Goal: Task Accomplishment & Management: Complete application form

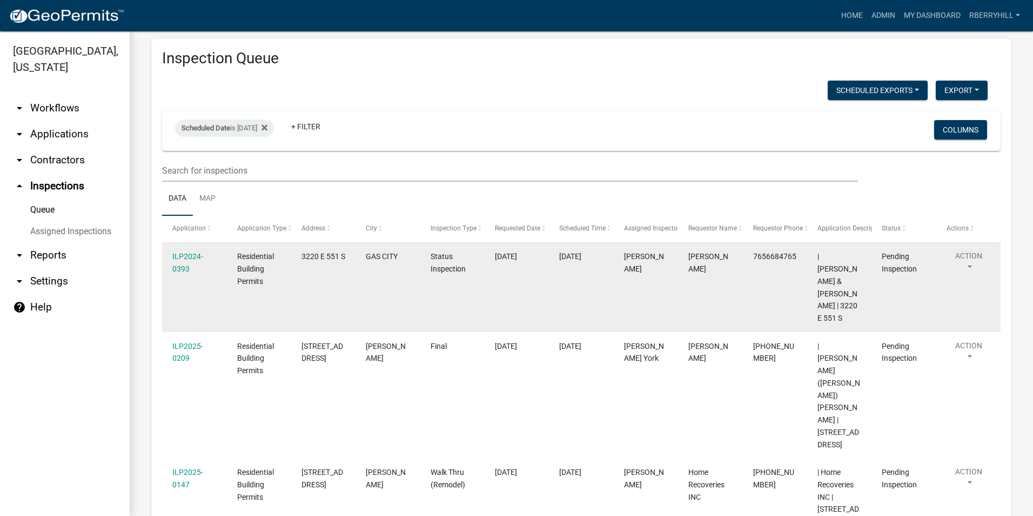
scroll to position [23, 0]
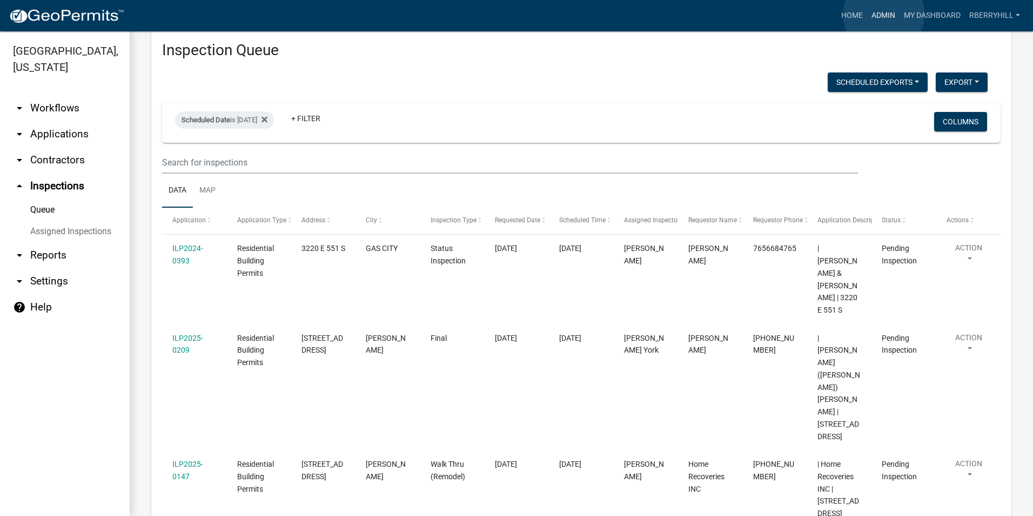
click at [884, 15] on link "Admin" at bounding box center [883, 15] width 32 height 21
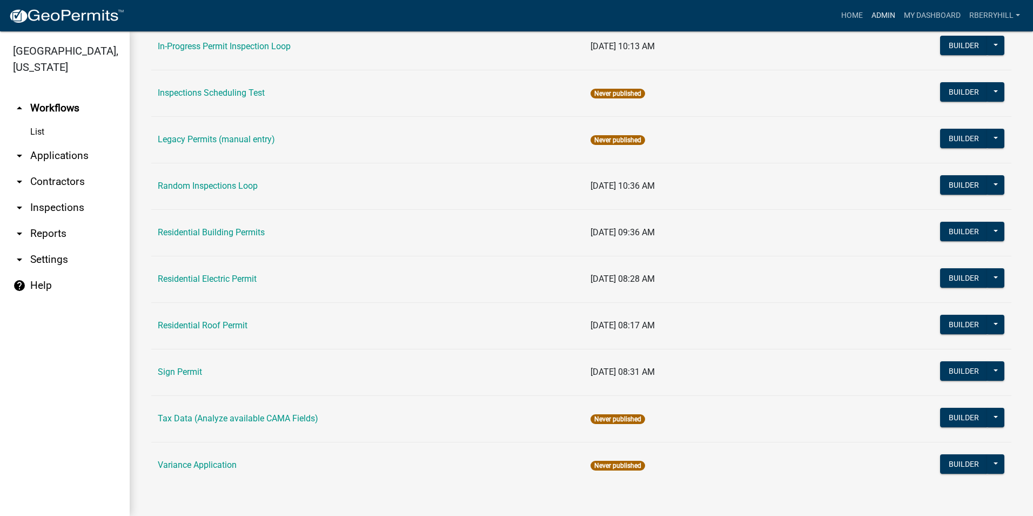
scroll to position [910, 0]
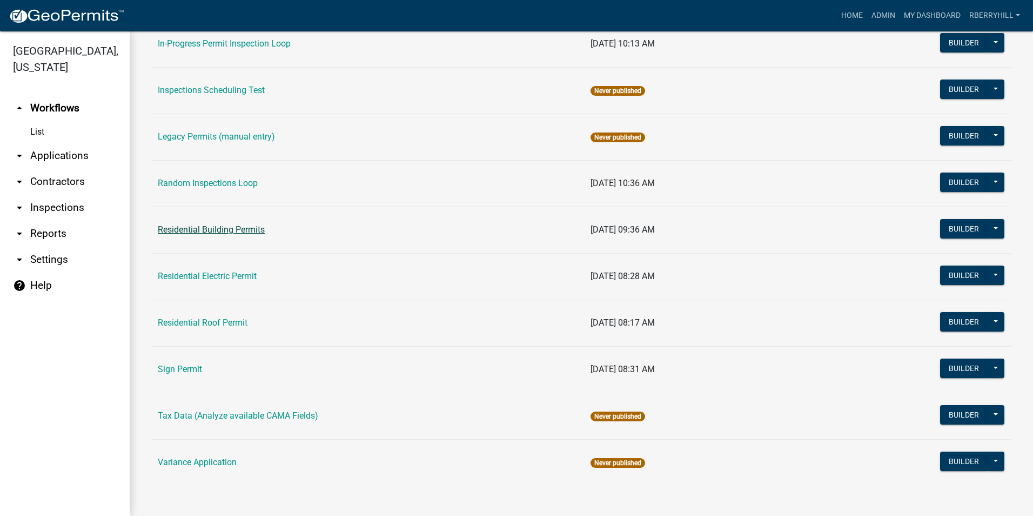
click at [202, 228] on link "Residential Building Permits" at bounding box center [211, 229] width 107 height 10
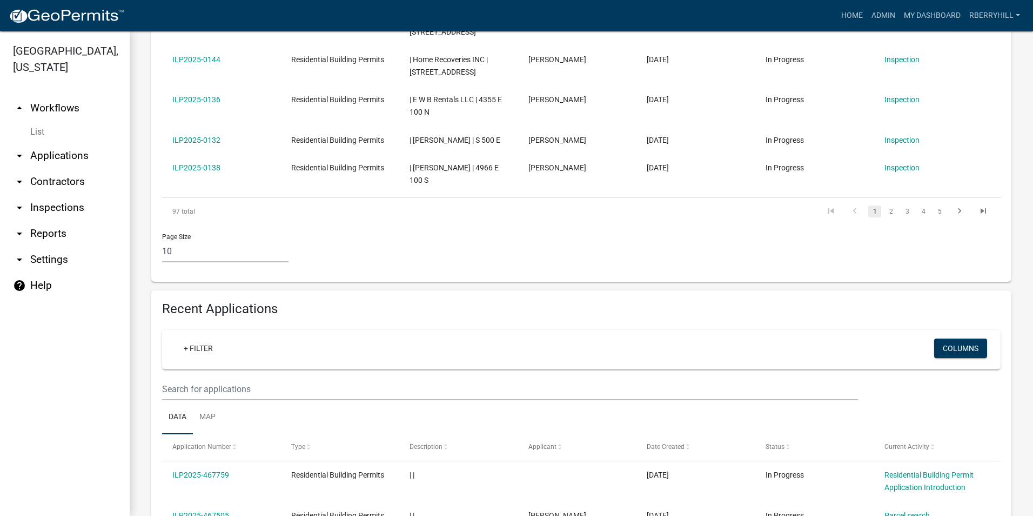
scroll to position [594, 0]
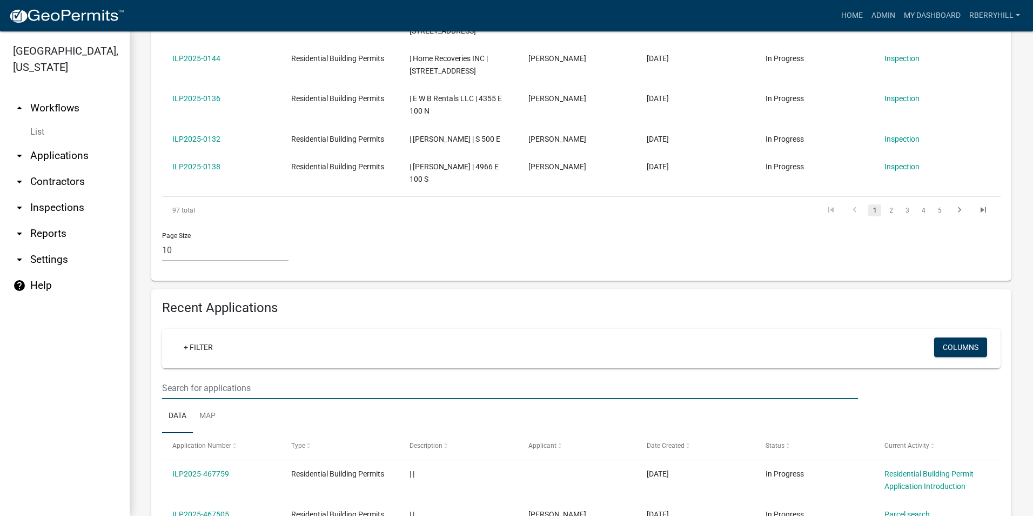
click at [171, 377] on input "text" at bounding box center [510, 388] width 696 height 22
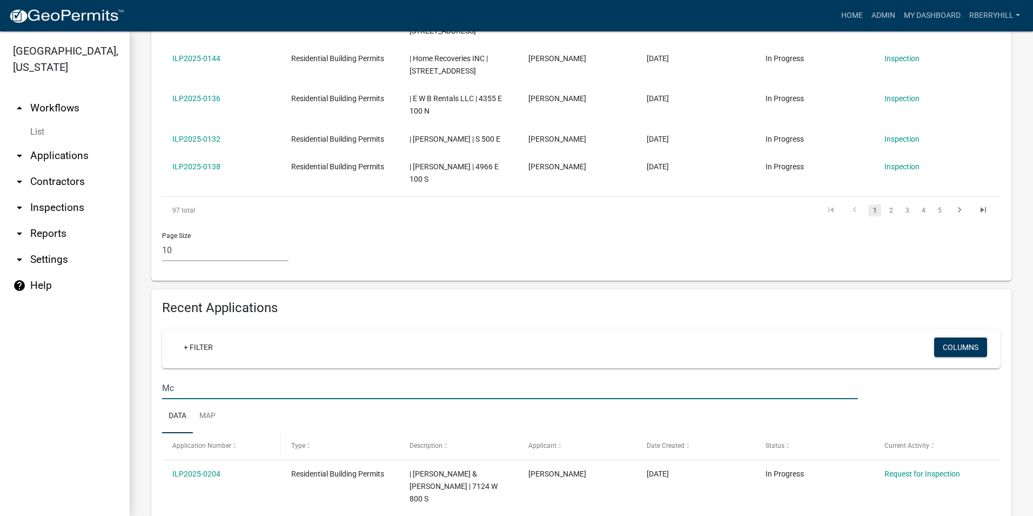
type input "[PERSON_NAME]"
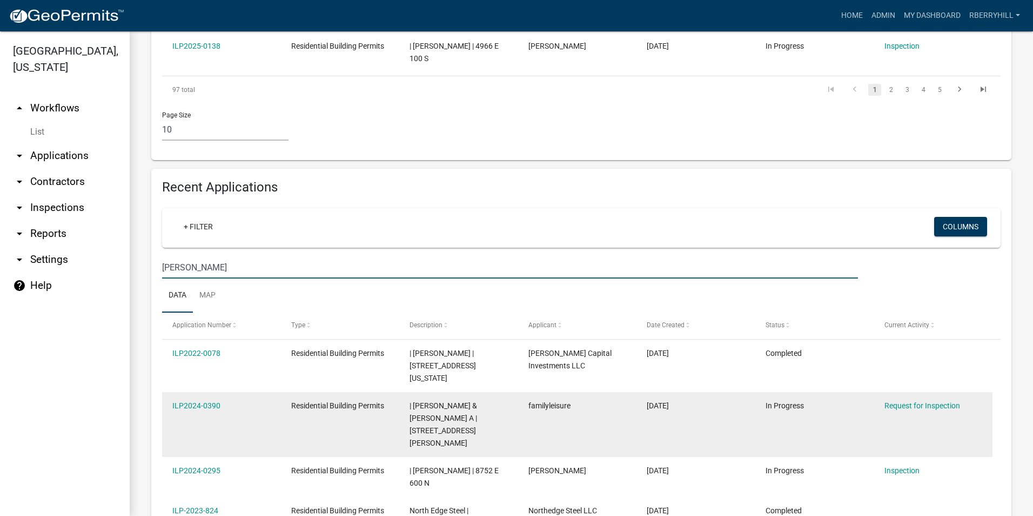
scroll to position [757, 0]
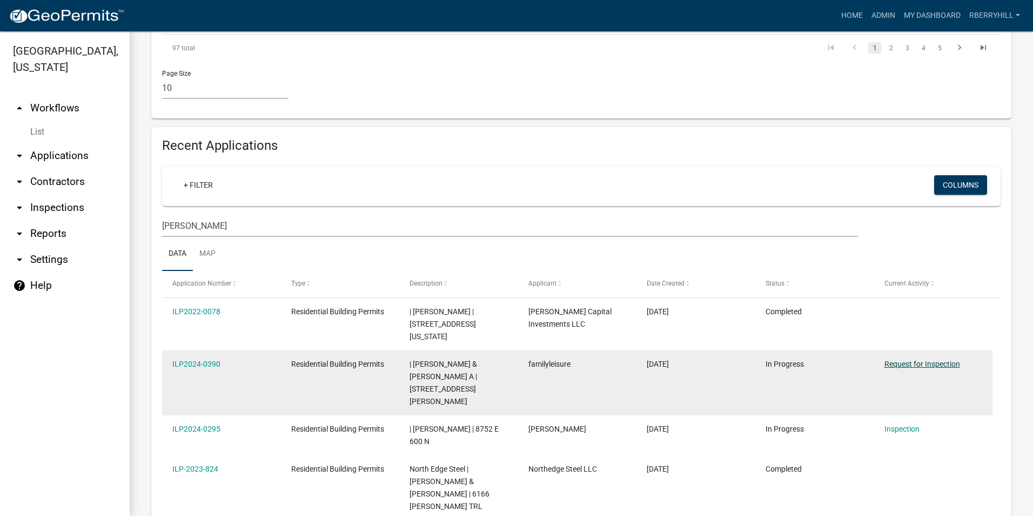
click at [929, 359] on link "Request for Inspection" at bounding box center [923, 363] width 76 height 9
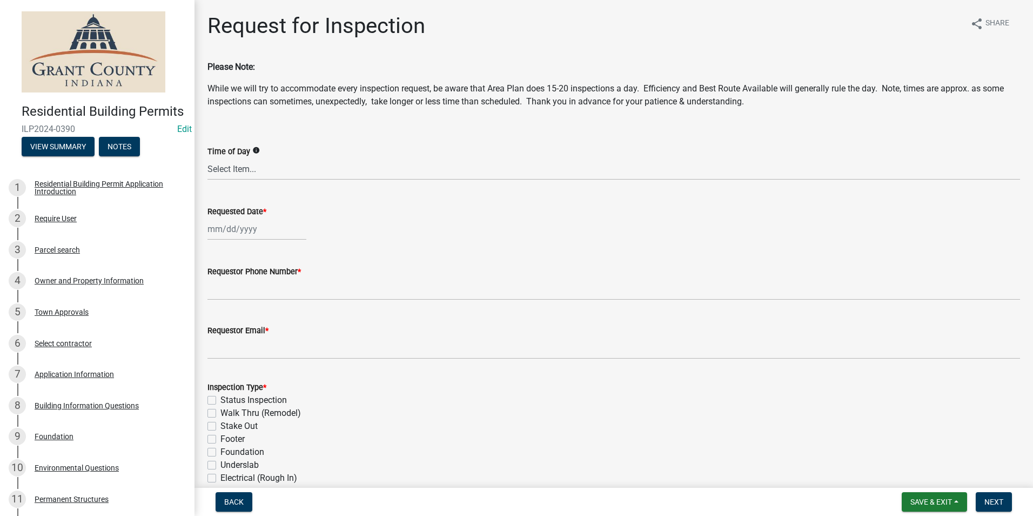
click at [236, 231] on div at bounding box center [257, 229] width 99 height 22
select select "8"
select select "2025"
click at [218, 351] on div "25" at bounding box center [218, 355] width 17 height 17
type input "[DATE]"
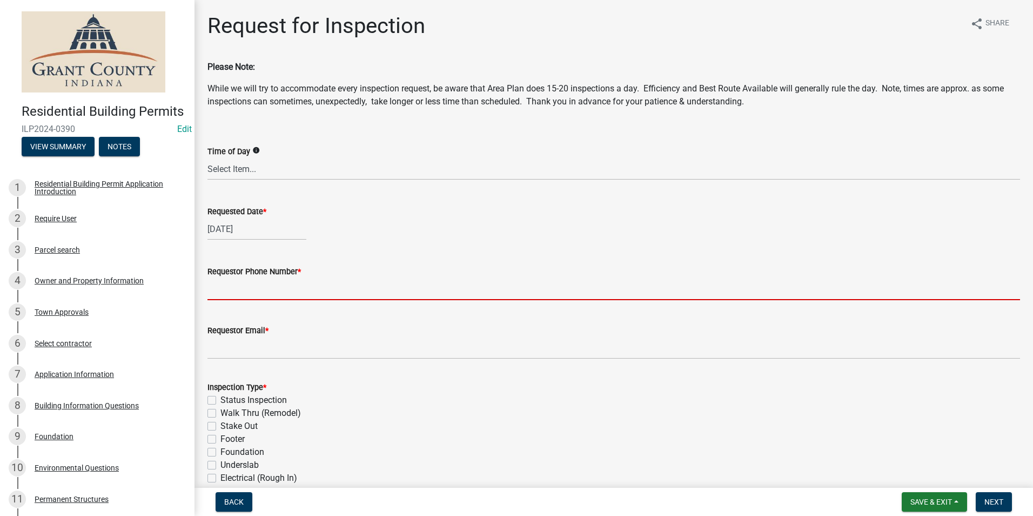
click at [243, 291] on input "Requestor Phone Number *" at bounding box center [614, 289] width 813 height 22
type input "7656684765"
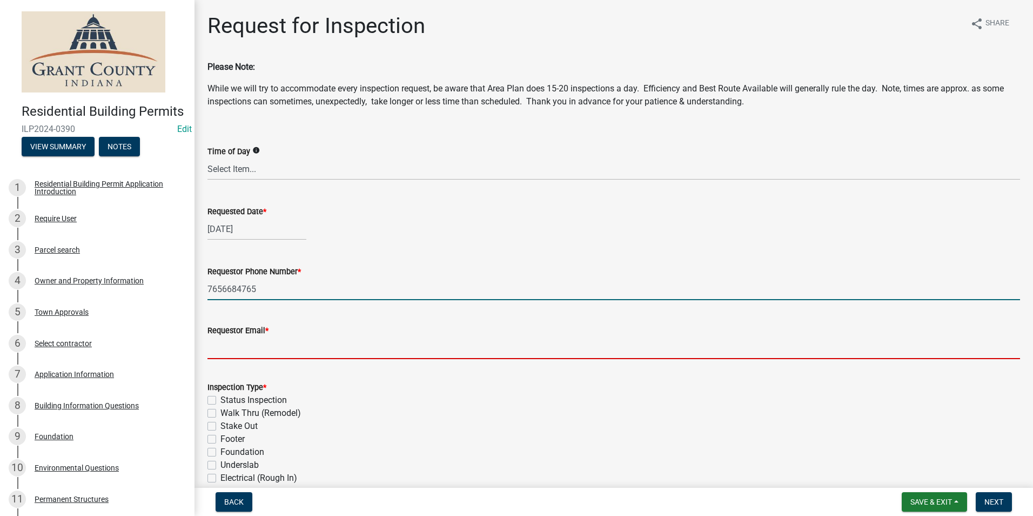
type input "[EMAIL_ADDRESS][DOMAIN_NAME]"
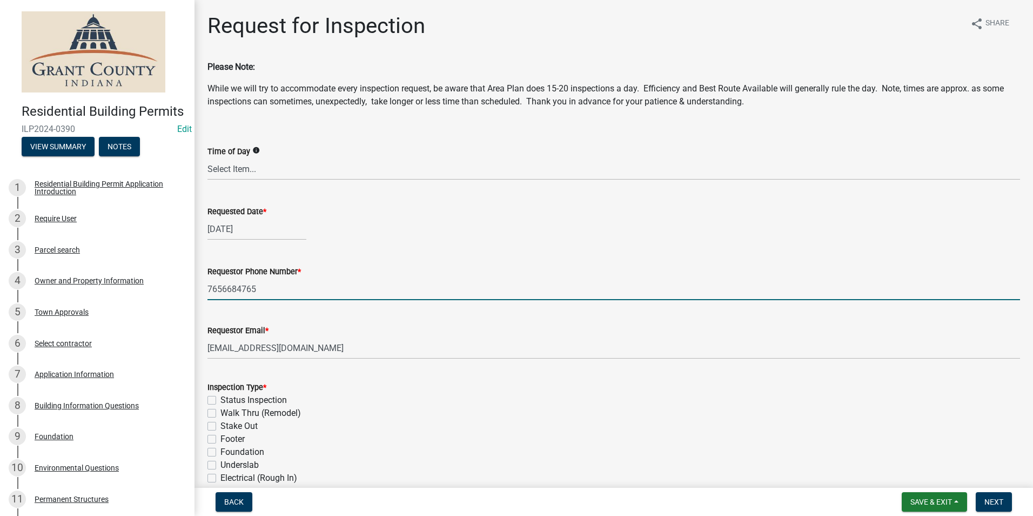
type textarea "n/a"
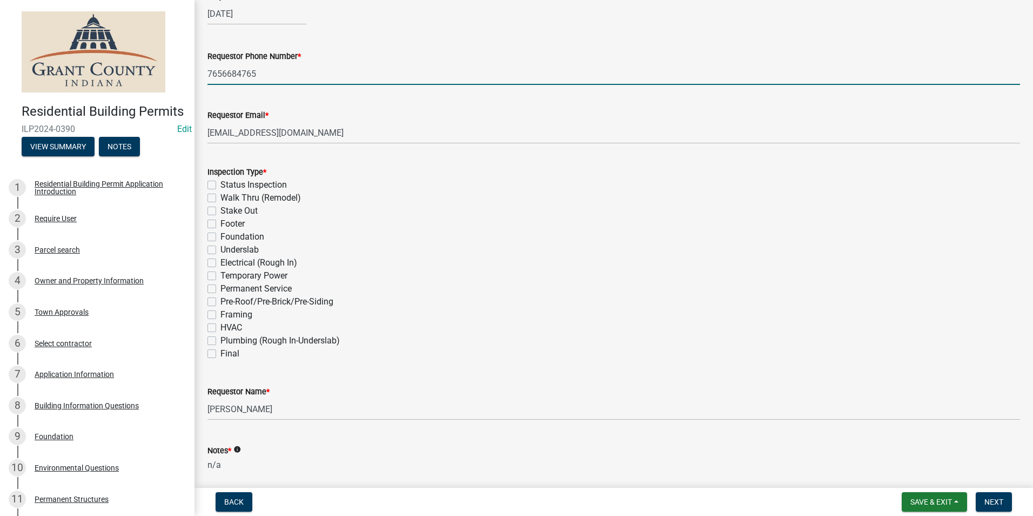
scroll to position [216, 0]
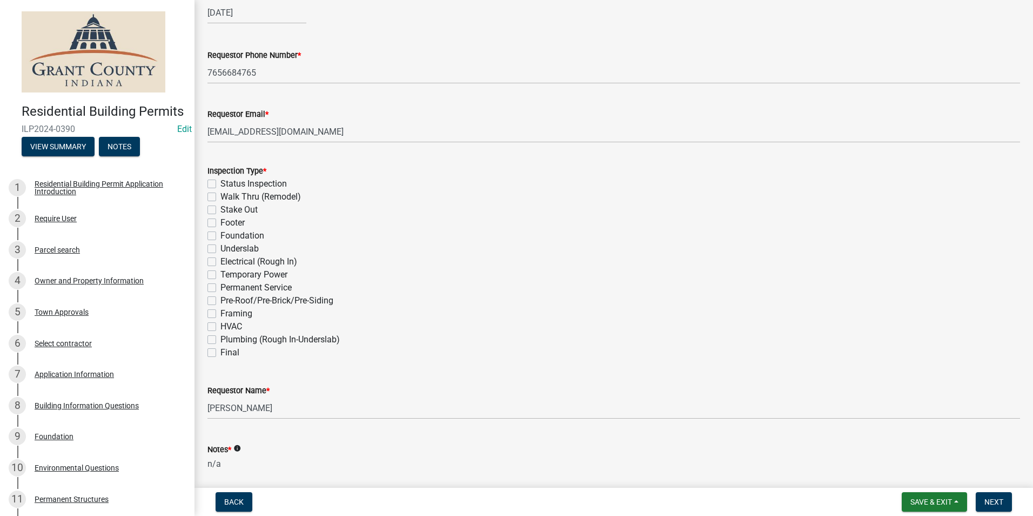
click at [220, 225] on label "Footer" at bounding box center [232, 222] width 24 height 13
click at [220, 223] on input "Footer" at bounding box center [223, 219] width 7 height 7
checkbox input "true"
checkbox input "false"
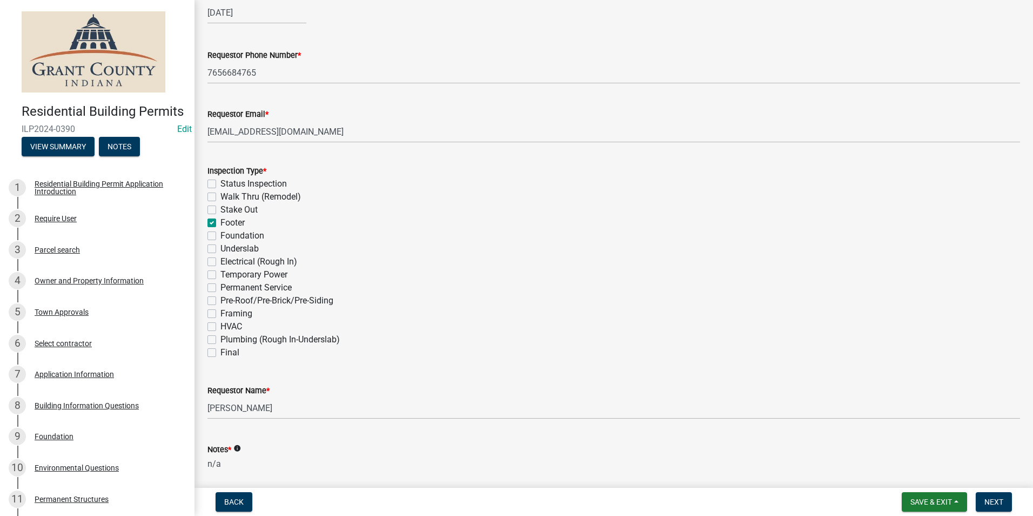
checkbox input "false"
checkbox input "true"
checkbox input "false"
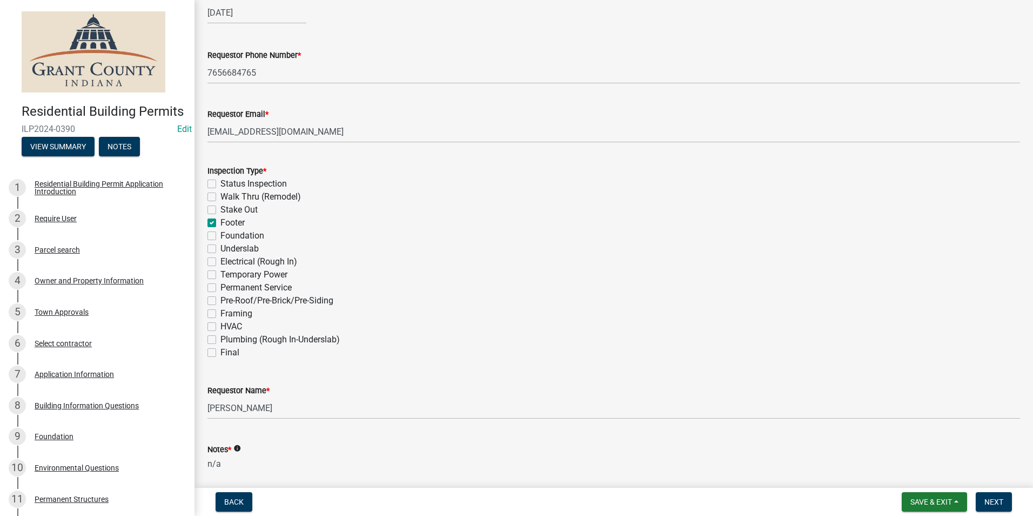
checkbox input "false"
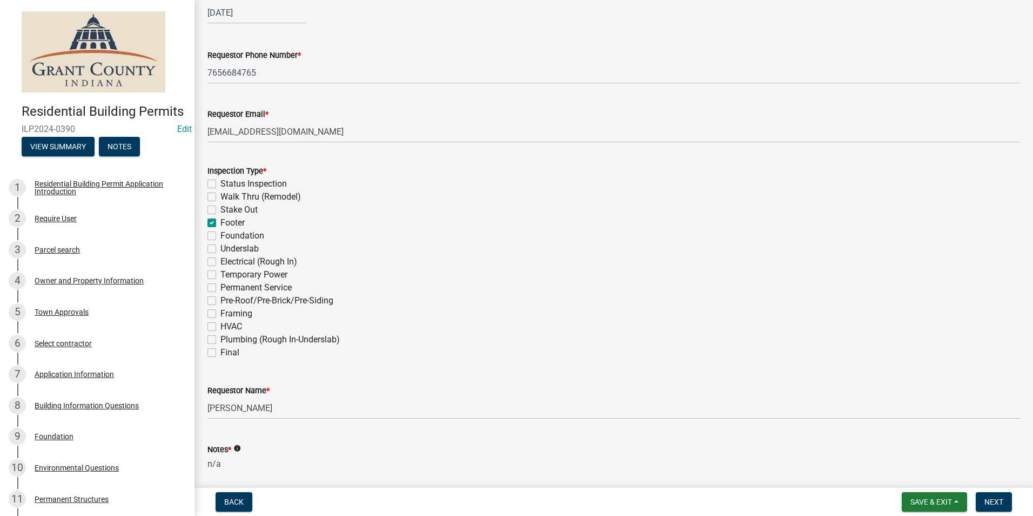
checkbox input "false"
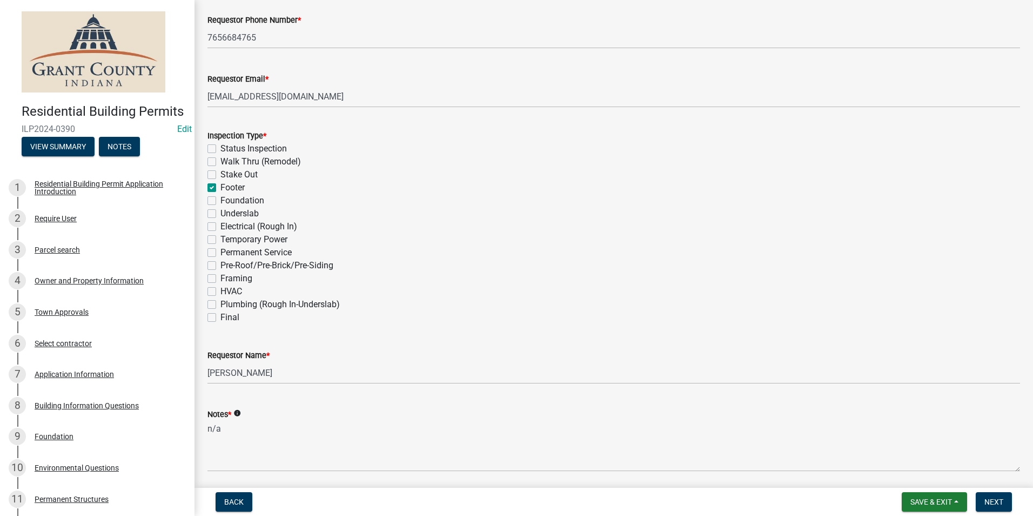
scroll to position [290, 0]
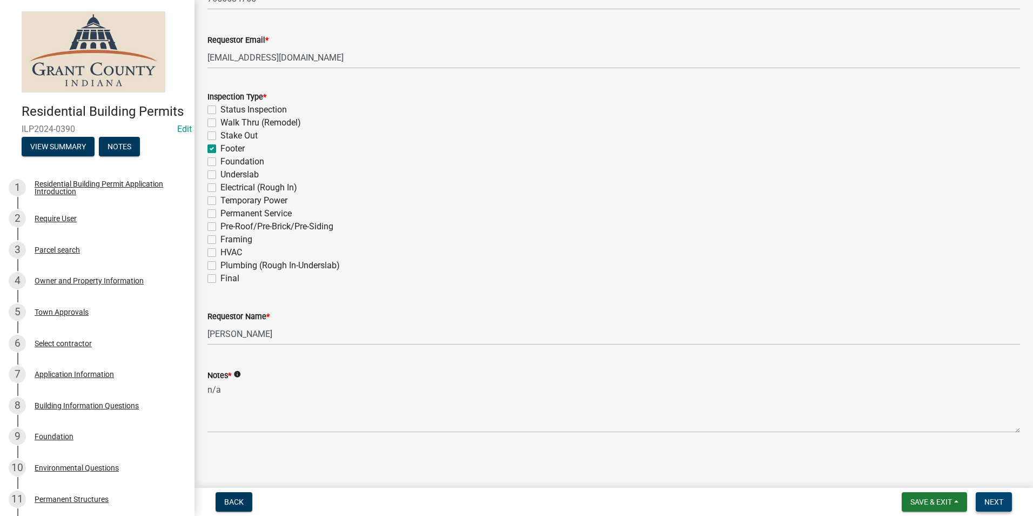
click at [998, 499] on span "Next" at bounding box center [994, 501] width 19 height 9
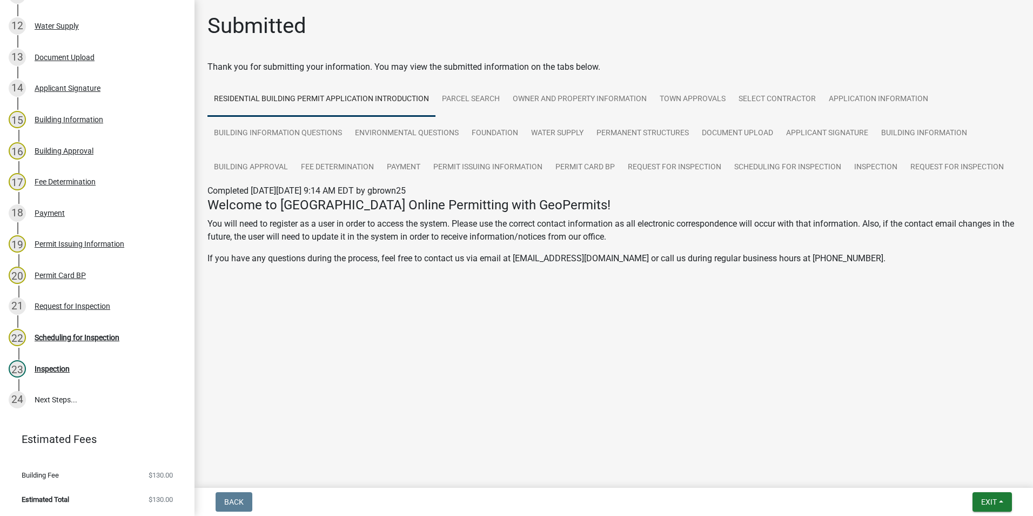
scroll to position [519, 0]
drag, startPoint x: 81, startPoint y: 339, endPoint x: 90, endPoint y: 331, distance: 12.7
click at [82, 338] on div "Scheduling for Inspection" at bounding box center [77, 337] width 85 height 8
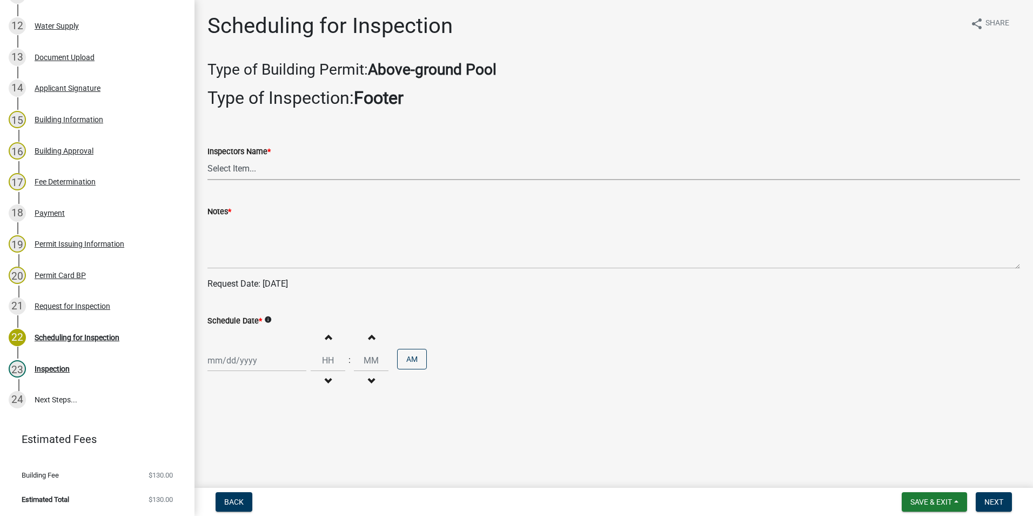
click at [233, 170] on select "Select Item... rberryhill ([PERSON_NAME]) [PERSON_NAME] ([PERSON_NAME]) BBenefi…" at bounding box center [614, 169] width 813 height 22
select select "d7f9a44a-d2ea-4d3c-83b3-1aa71c950bd5"
click at [208, 158] on select "Select Item... rberryhill ([PERSON_NAME]) [PERSON_NAME] ([PERSON_NAME]) BBenefi…" at bounding box center [614, 169] width 813 height 22
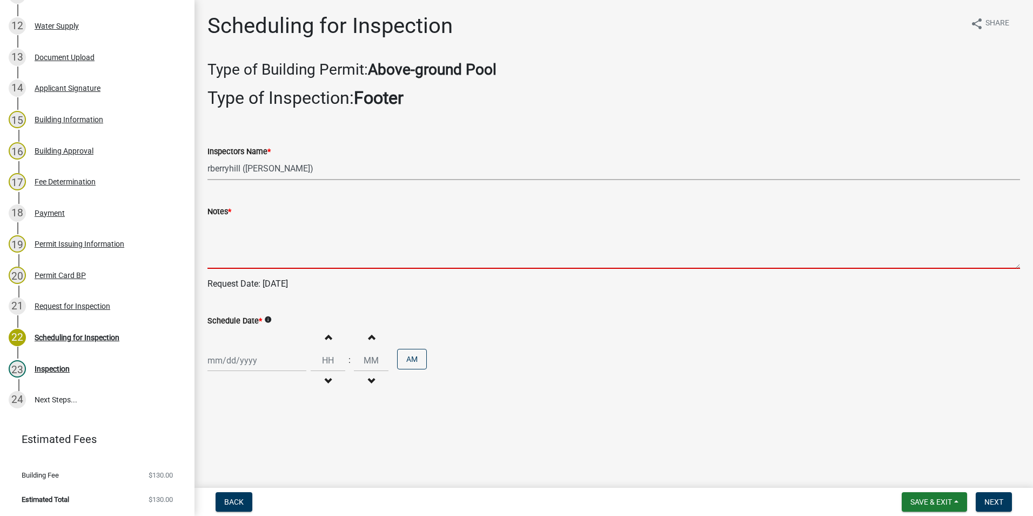
click at [225, 241] on textarea "Notes *" at bounding box center [614, 243] width 813 height 51
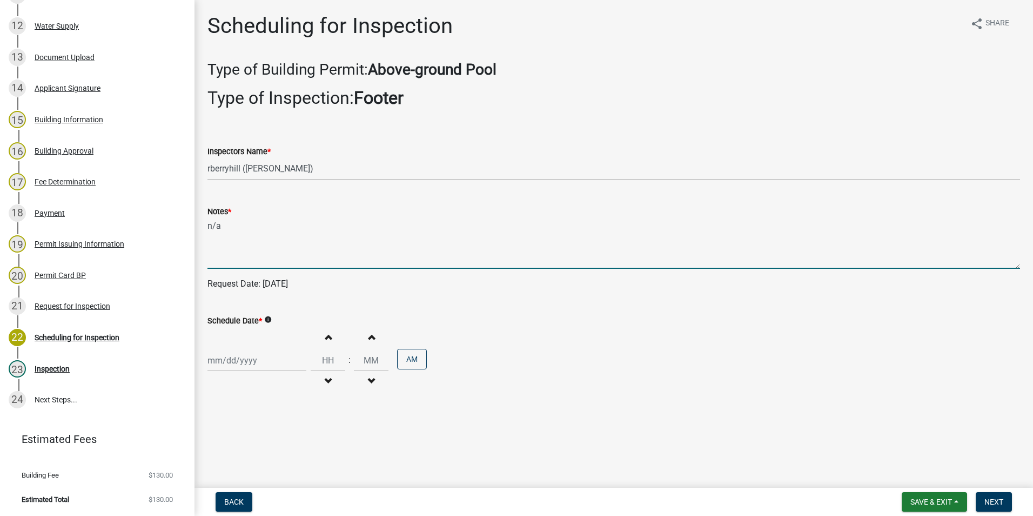
type textarea "n/a"
click at [228, 359] on div at bounding box center [257, 360] width 99 height 22
select select "8"
select select "2025"
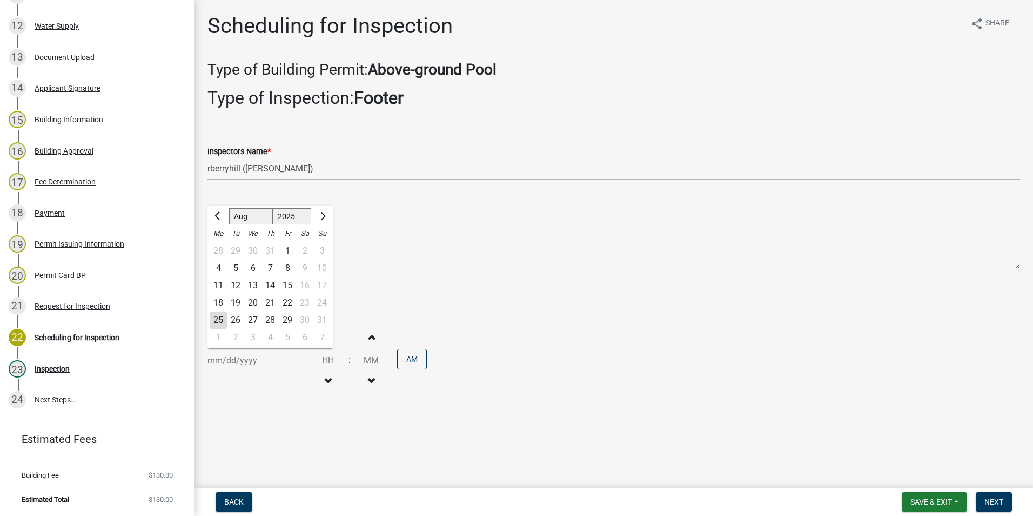
click at [217, 317] on div "25" at bounding box center [218, 319] width 17 height 17
type input "[DATE]"
click at [992, 504] on span "Next" at bounding box center [994, 501] width 19 height 9
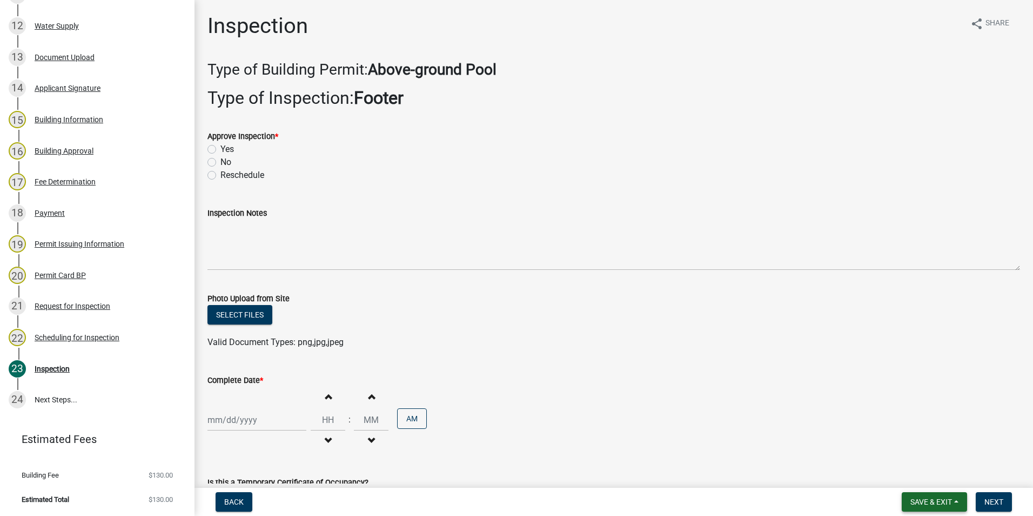
click at [924, 499] on span "Save & Exit" at bounding box center [932, 501] width 42 height 9
click at [916, 470] on button "Save & Exit" at bounding box center [924, 473] width 86 height 26
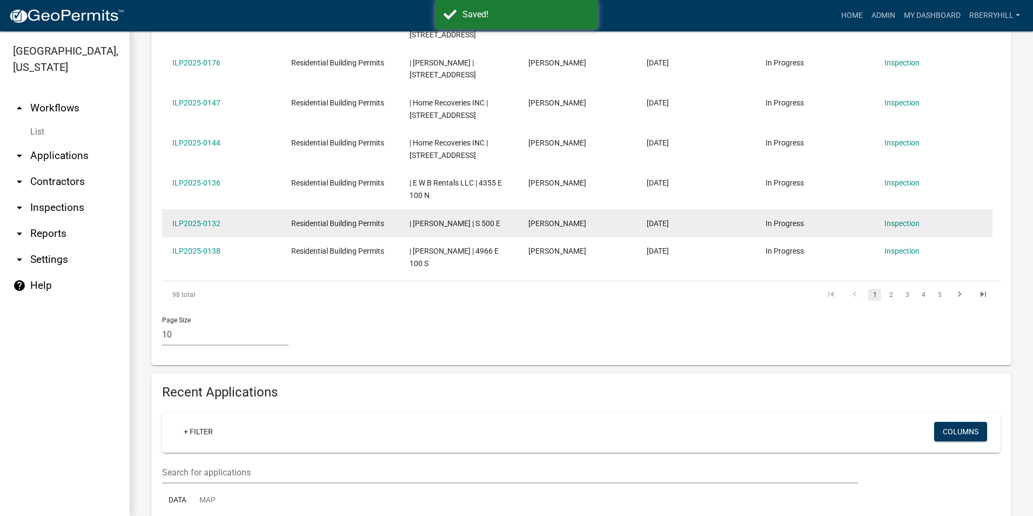
scroll to position [648, 0]
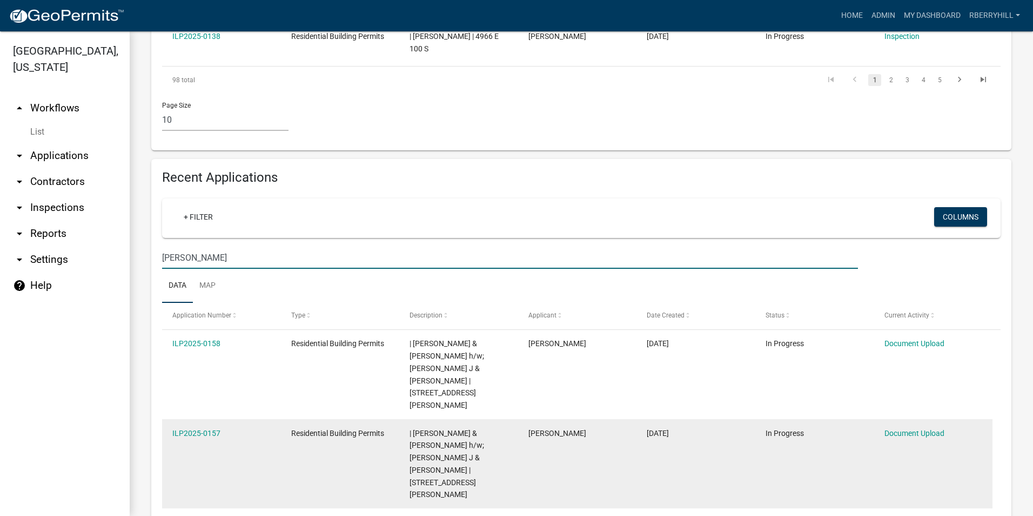
scroll to position [747, 0]
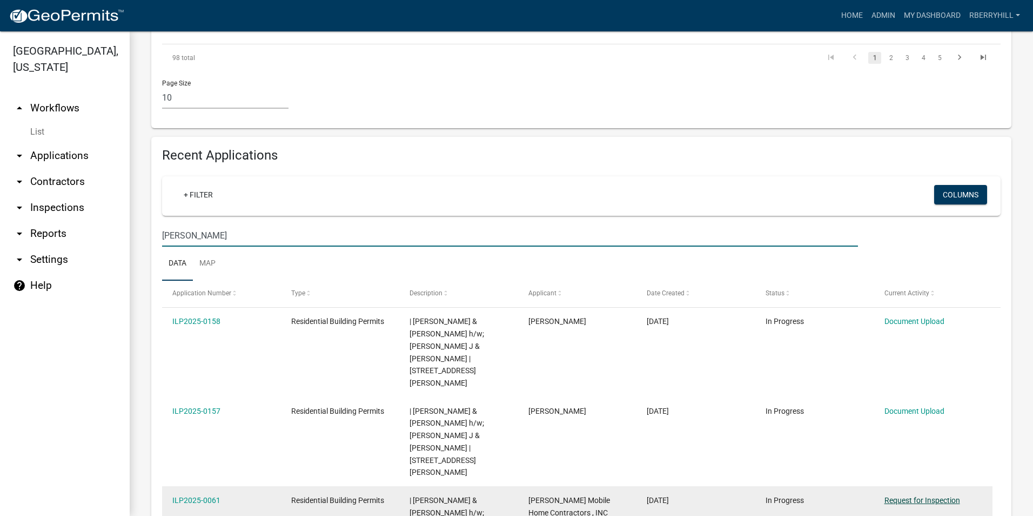
type input "[PERSON_NAME]"
click at [931, 496] on link "Request for Inspection" at bounding box center [923, 500] width 76 height 9
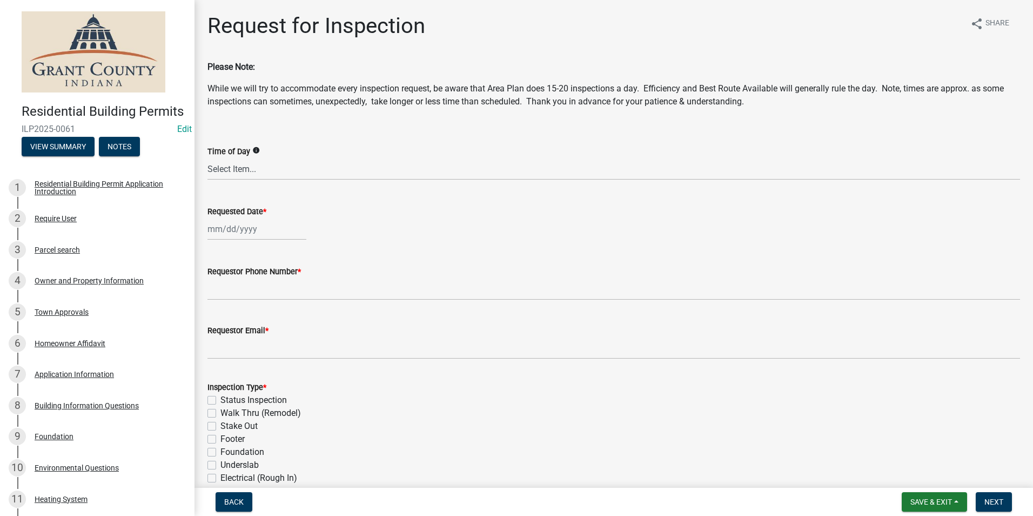
click at [234, 231] on div at bounding box center [257, 229] width 99 height 22
select select "8"
select select "2025"
drag, startPoint x: 216, startPoint y: 357, endPoint x: 217, endPoint y: 346, distance: 10.9
click at [216, 357] on div "25" at bounding box center [218, 355] width 17 height 17
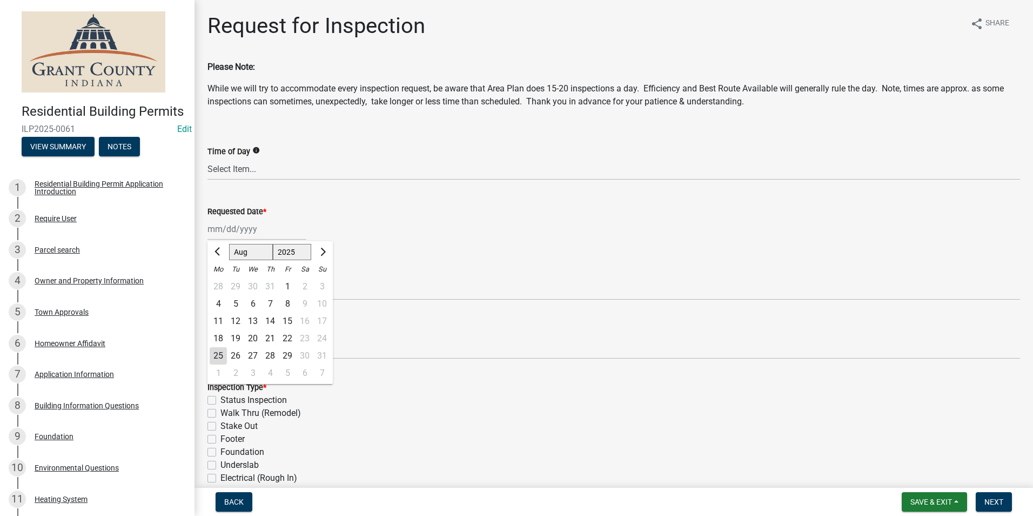
type input "[DATE]"
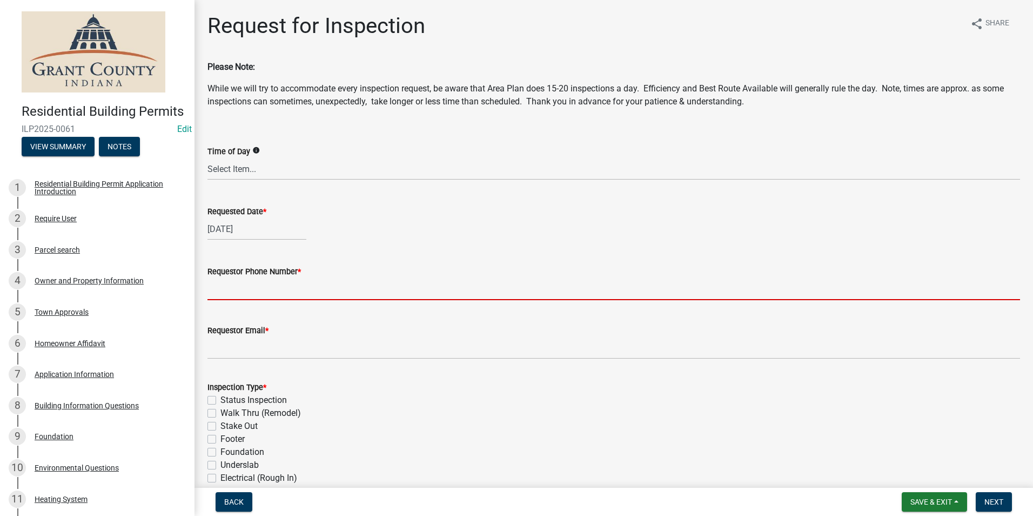
click at [228, 292] on input "Requestor Phone Number *" at bounding box center [614, 289] width 813 height 22
type input "7656684765"
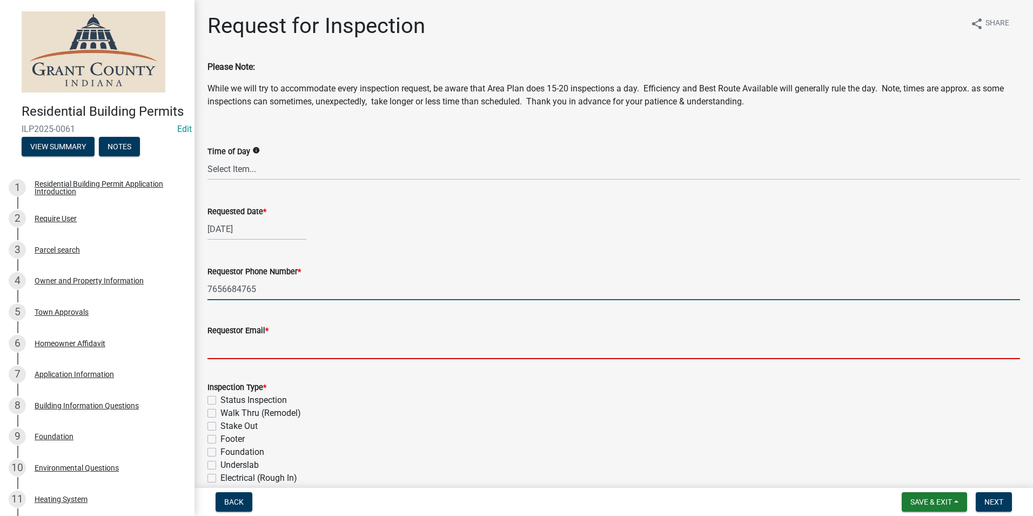
type input "[EMAIL_ADDRESS][DOMAIN_NAME]"
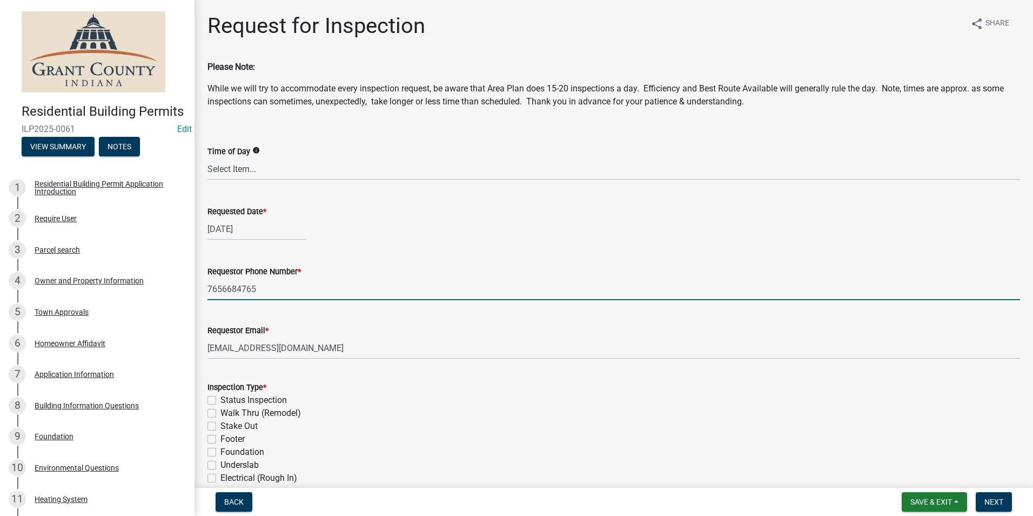
type textarea "n/a"
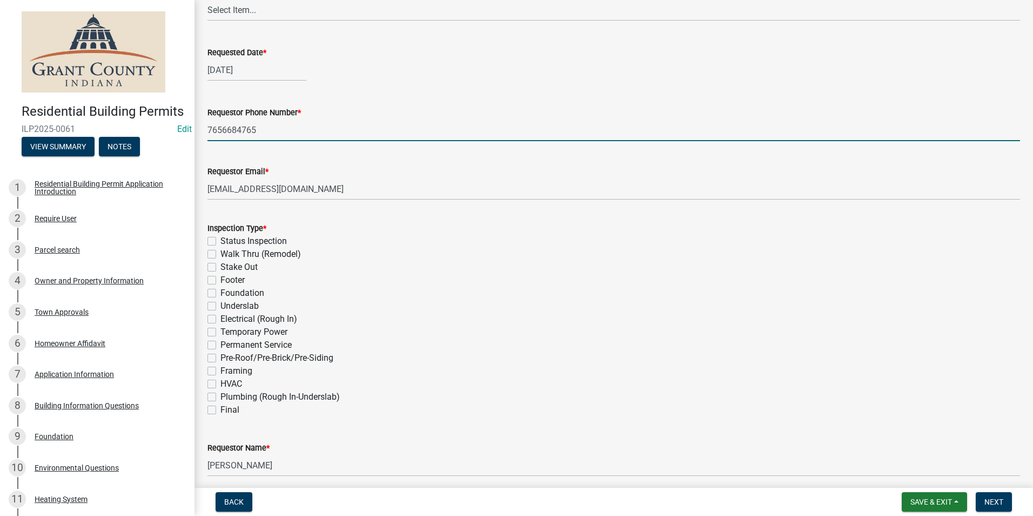
scroll to position [162, 0]
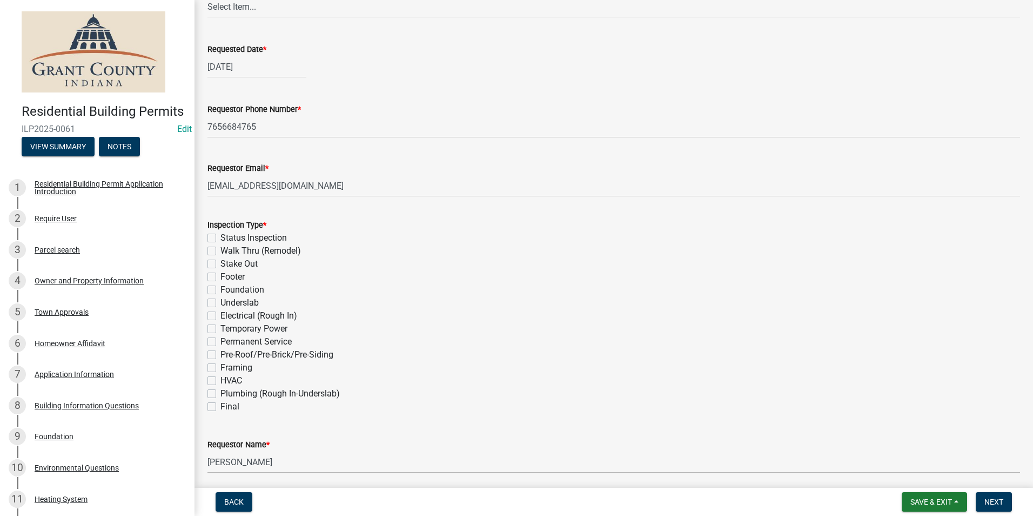
click at [220, 406] on label "Final" at bounding box center [229, 406] width 19 height 13
click at [220, 406] on input "Final" at bounding box center [223, 403] width 7 height 7
checkbox input "true"
checkbox input "false"
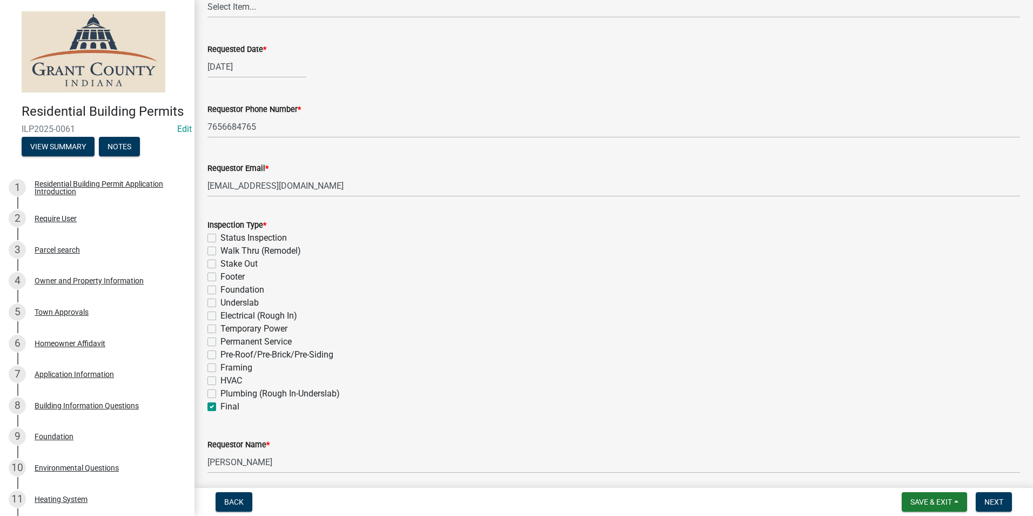
checkbox input "false"
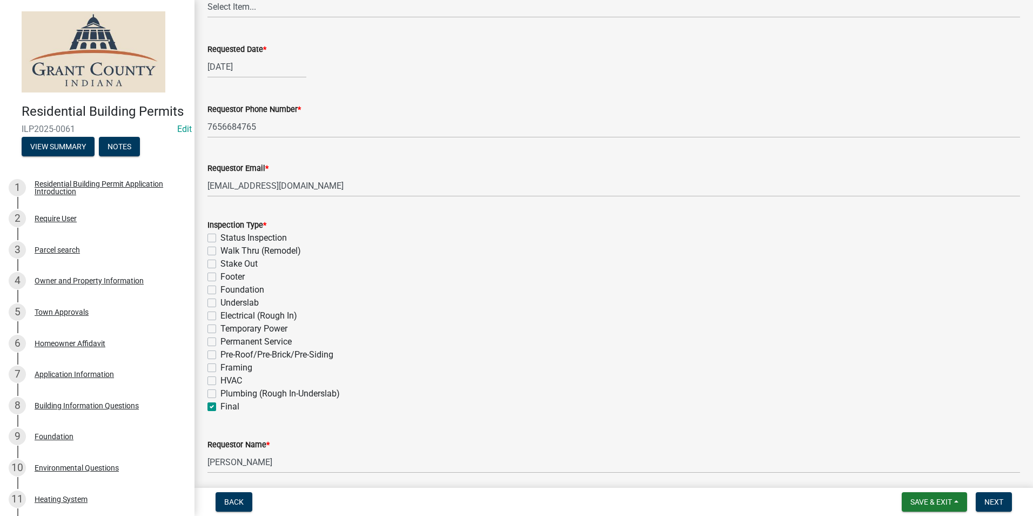
checkbox input "false"
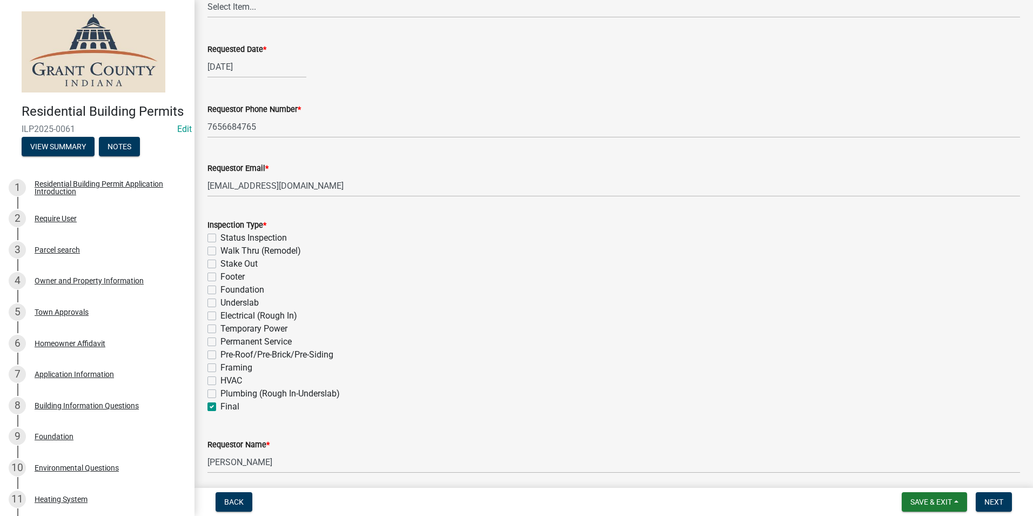
checkbox input "false"
checkbox input "true"
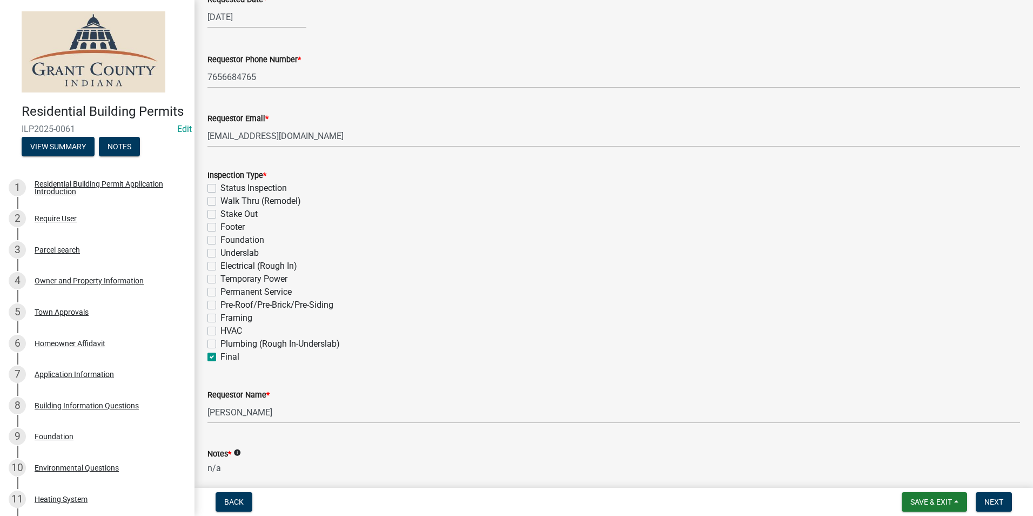
scroll to position [290, 0]
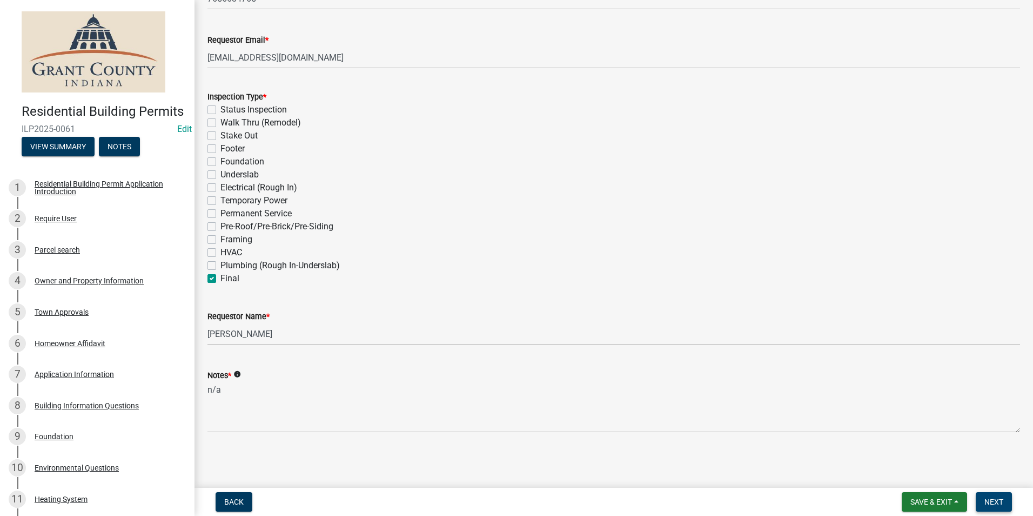
click at [992, 504] on span "Next" at bounding box center [994, 501] width 19 height 9
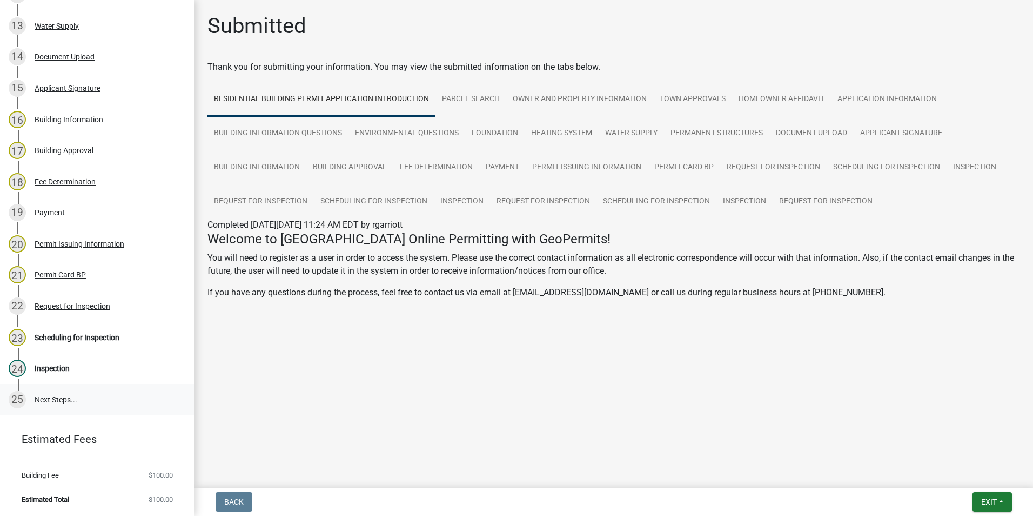
scroll to position [550, 0]
click at [96, 338] on div "Scheduling for Inspection" at bounding box center [77, 337] width 85 height 8
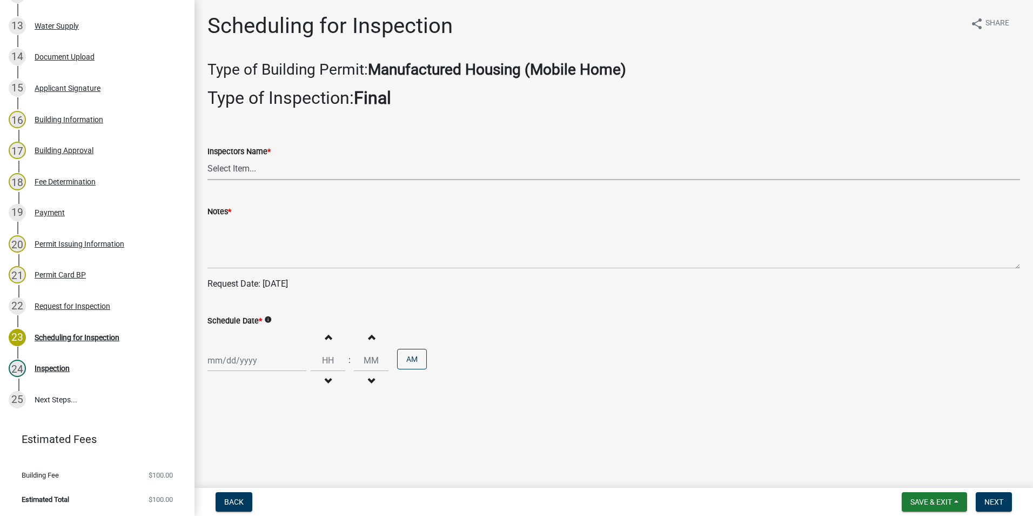
click at [233, 170] on select "Select Item... rberryhill ([PERSON_NAME]) [PERSON_NAME] ([PERSON_NAME]) BBenefi…" at bounding box center [614, 169] width 813 height 22
select select "d7f9a44a-d2ea-4d3c-83b3-1aa71c950bd5"
click at [208, 158] on select "Select Item... rberryhill ([PERSON_NAME]) [PERSON_NAME] ([PERSON_NAME]) BBenefi…" at bounding box center [614, 169] width 813 height 22
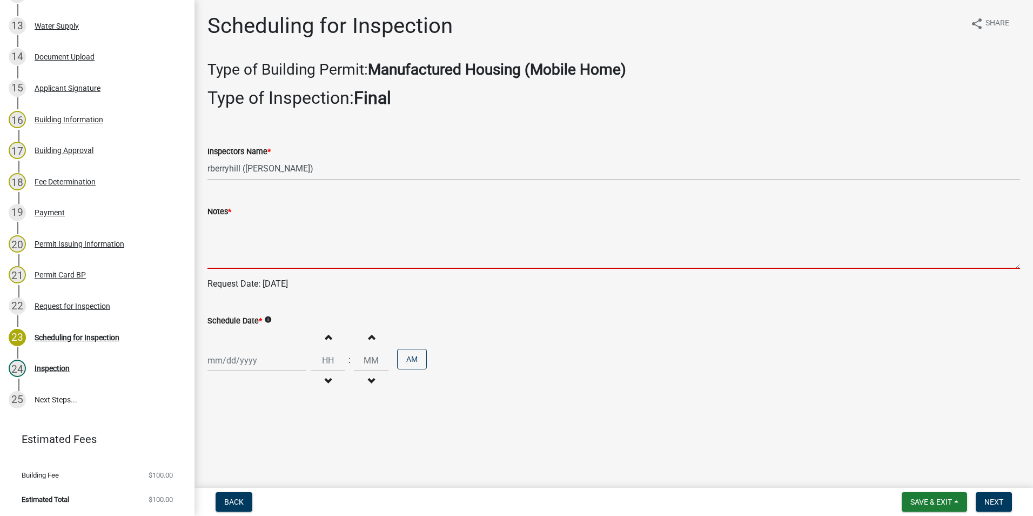
click at [228, 234] on textarea "Notes *" at bounding box center [614, 243] width 813 height 51
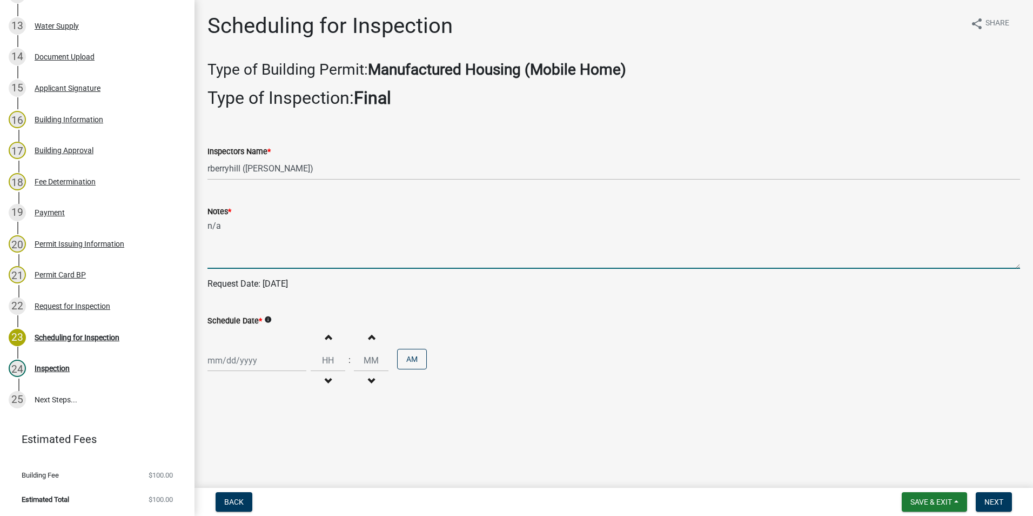
type textarea "n/a"
click at [227, 361] on div at bounding box center [257, 360] width 99 height 22
select select "8"
select select "2025"
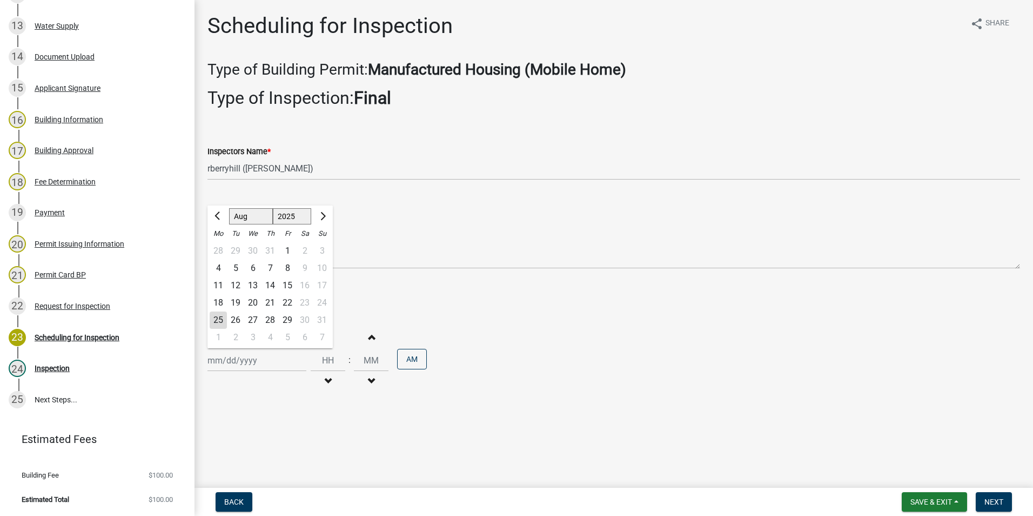
click at [220, 316] on div "25" at bounding box center [218, 319] width 17 height 17
type input "[DATE]"
click at [996, 500] on span "Next" at bounding box center [994, 501] width 19 height 9
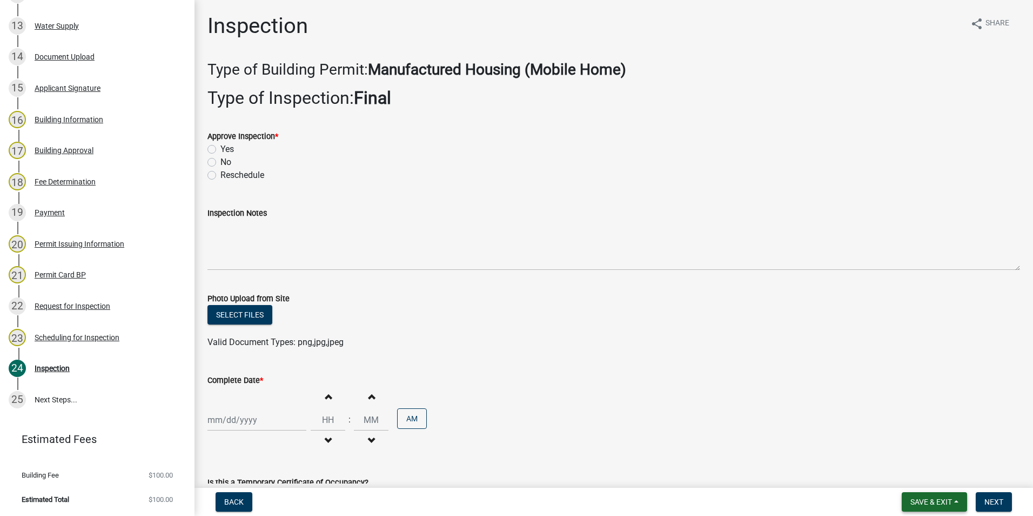
click at [928, 503] on span "Save & Exit" at bounding box center [932, 501] width 42 height 9
click at [919, 474] on button "Save & Exit" at bounding box center [924, 473] width 86 height 26
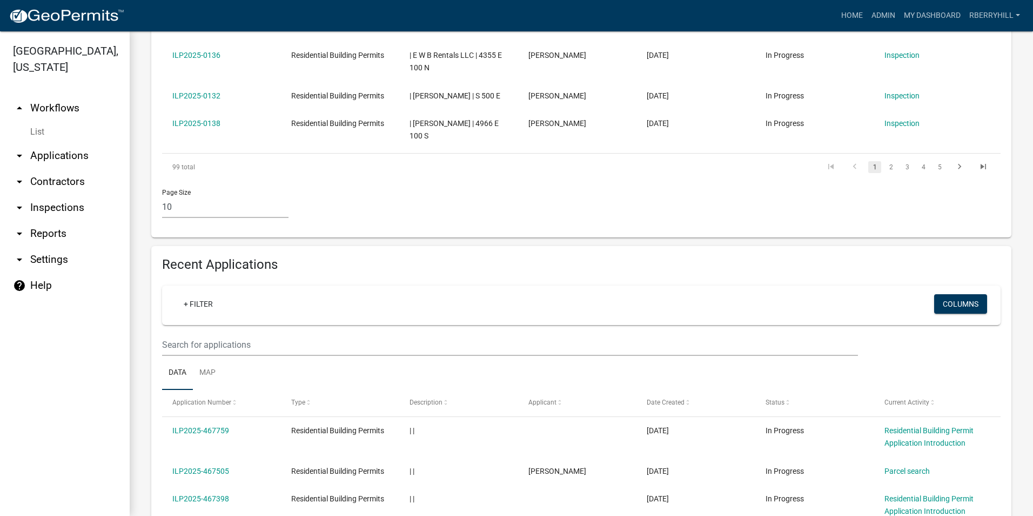
scroll to position [648, 0]
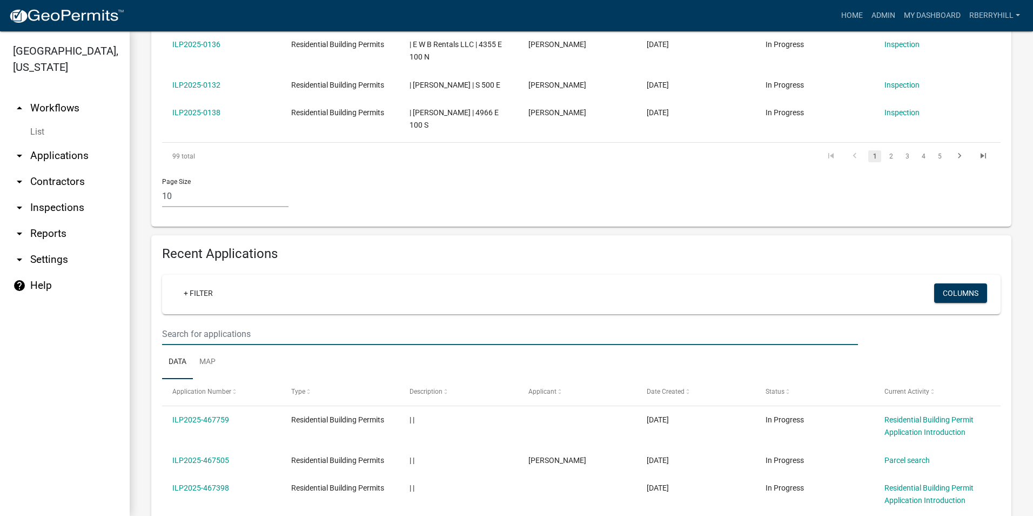
click at [178, 323] on input "text" at bounding box center [510, 334] width 696 height 22
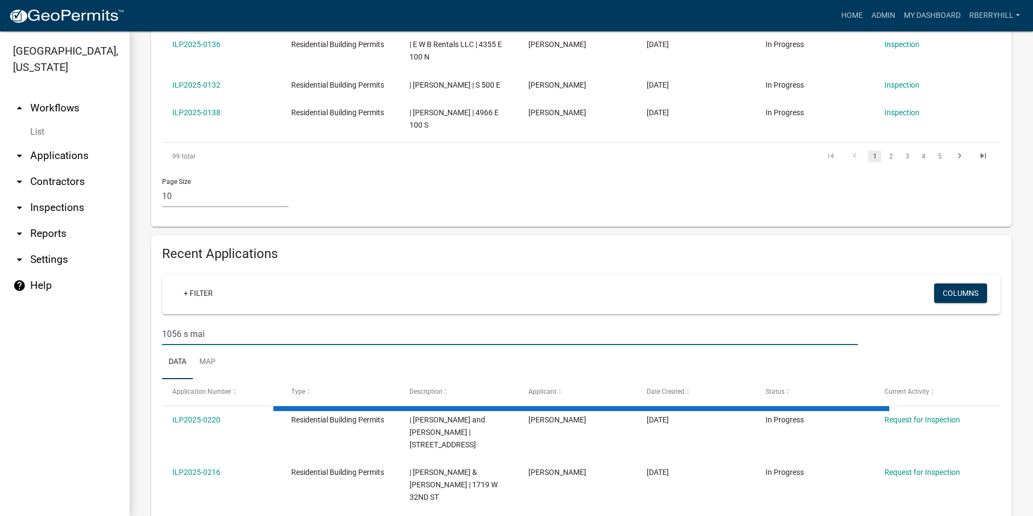
type input "1056 s main"
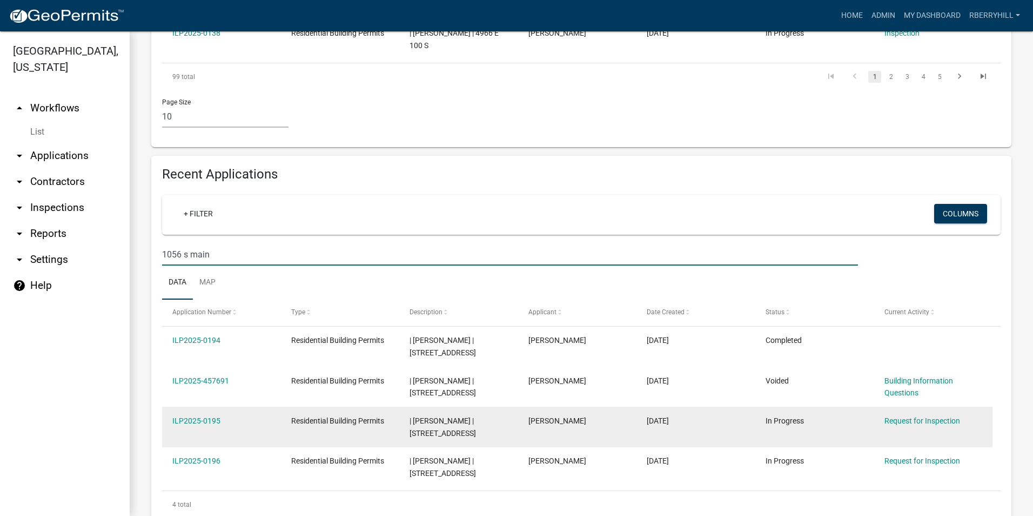
scroll to position [750, 0]
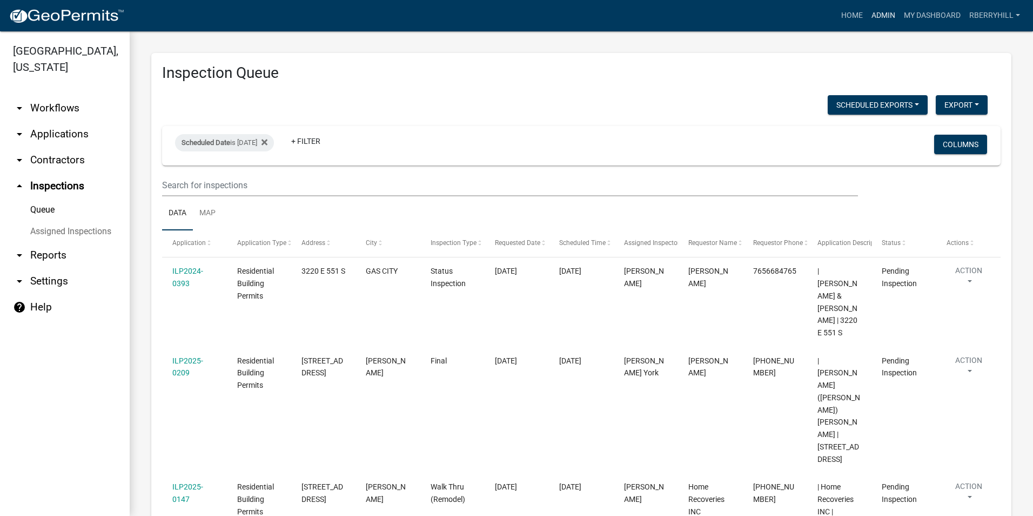
click at [884, 14] on link "Admin" at bounding box center [883, 15] width 32 height 21
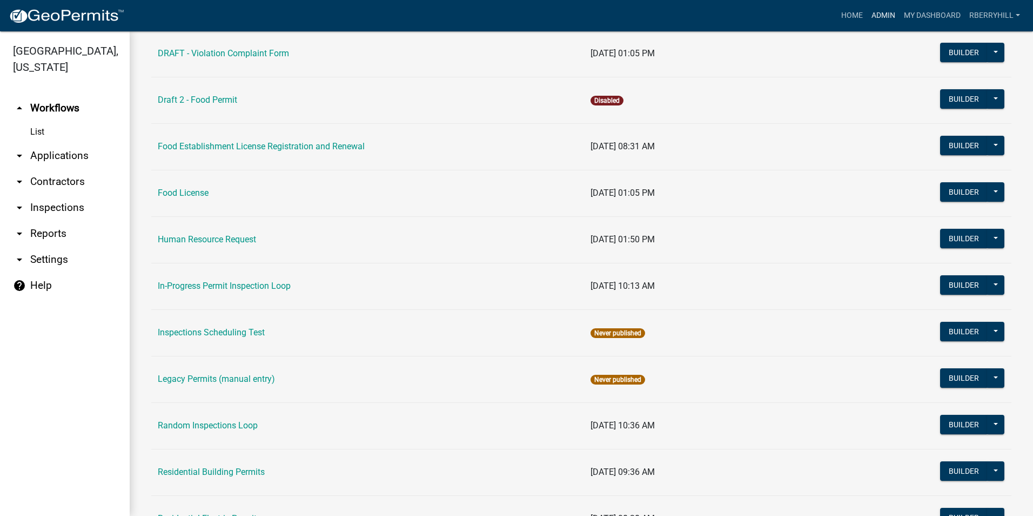
scroll to position [811, 0]
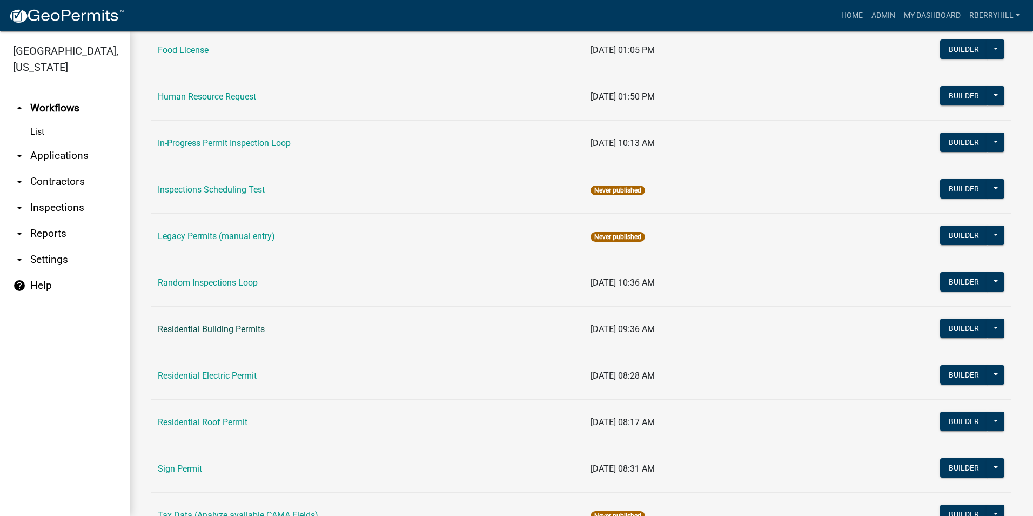
click at [212, 329] on link "Residential Building Permits" at bounding box center [211, 329] width 107 height 10
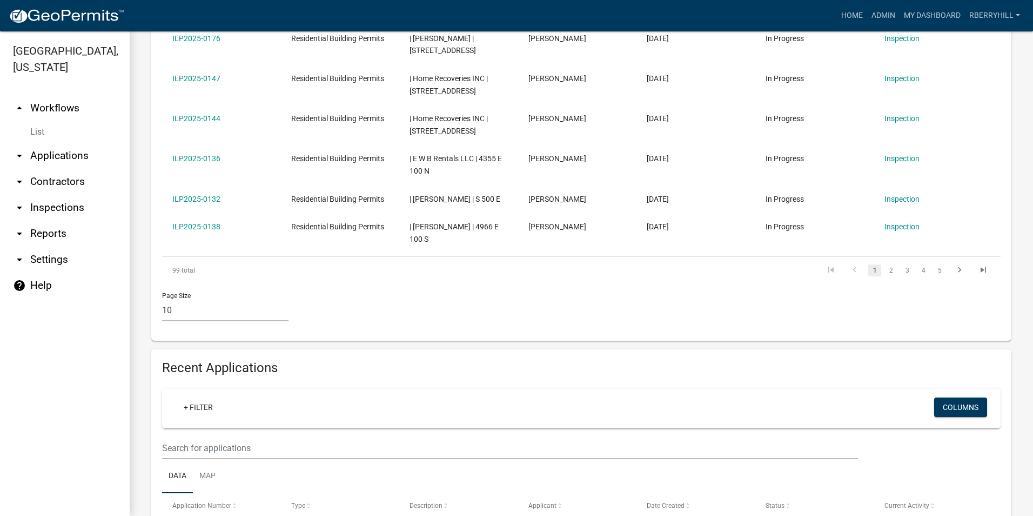
scroll to position [540, 0]
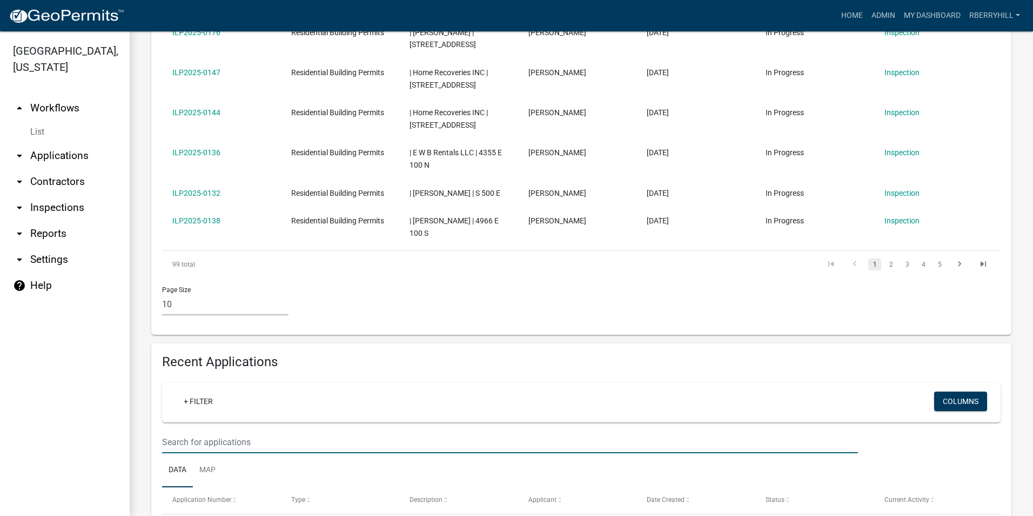
click at [175, 431] on input "text" at bounding box center [510, 442] width 696 height 22
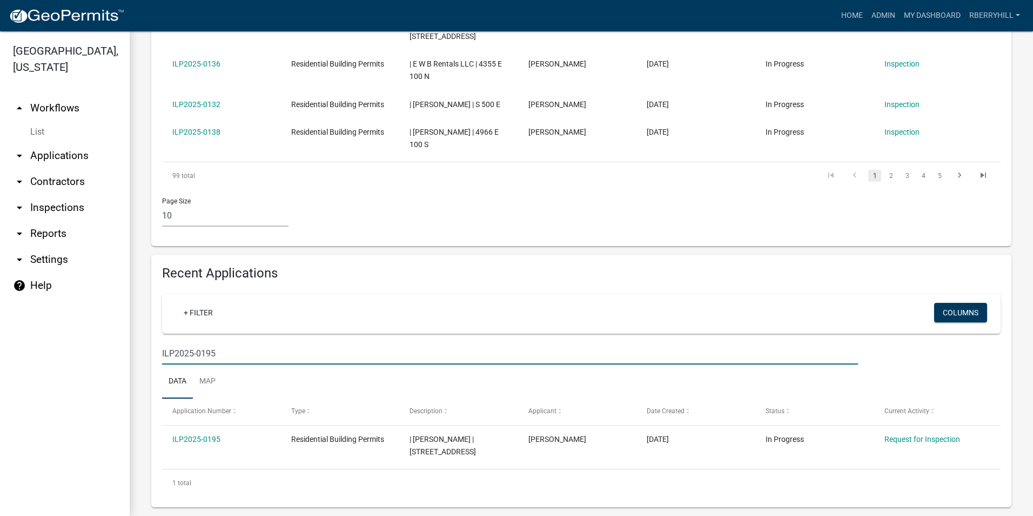
scroll to position [630, 0]
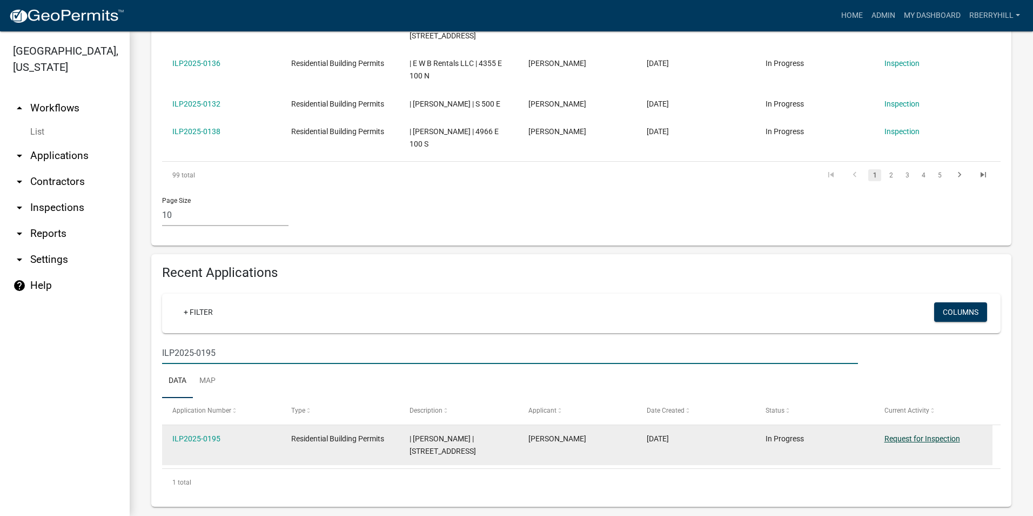
type input "ILP2025-0195"
click at [907, 434] on link "Request for Inspection" at bounding box center [923, 438] width 76 height 9
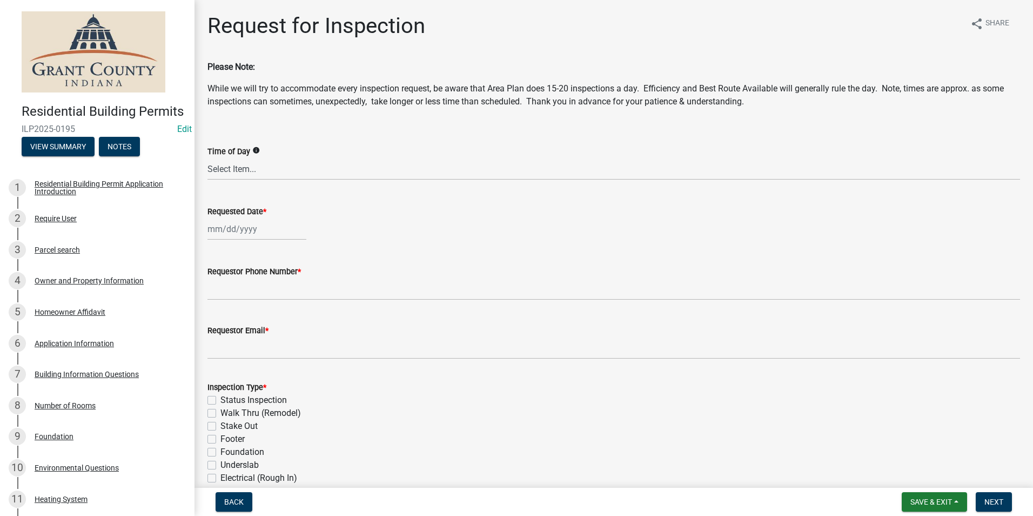
click at [247, 232] on div at bounding box center [257, 229] width 99 height 22
select select "8"
select select "2025"
click at [218, 354] on div "25" at bounding box center [218, 355] width 17 height 17
type input "[DATE]"
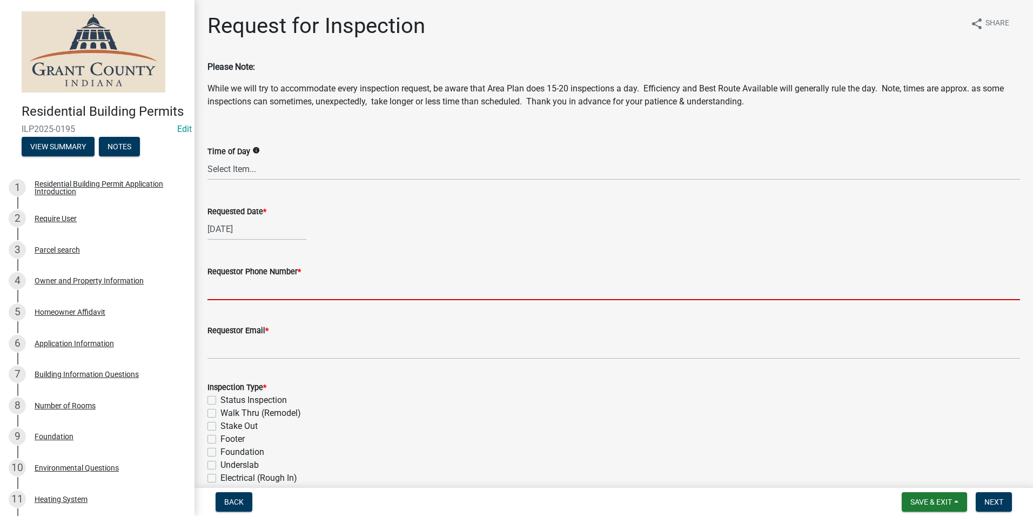
click at [243, 296] on input "Requestor Phone Number *" at bounding box center [614, 289] width 813 height 22
type input "7656684765"
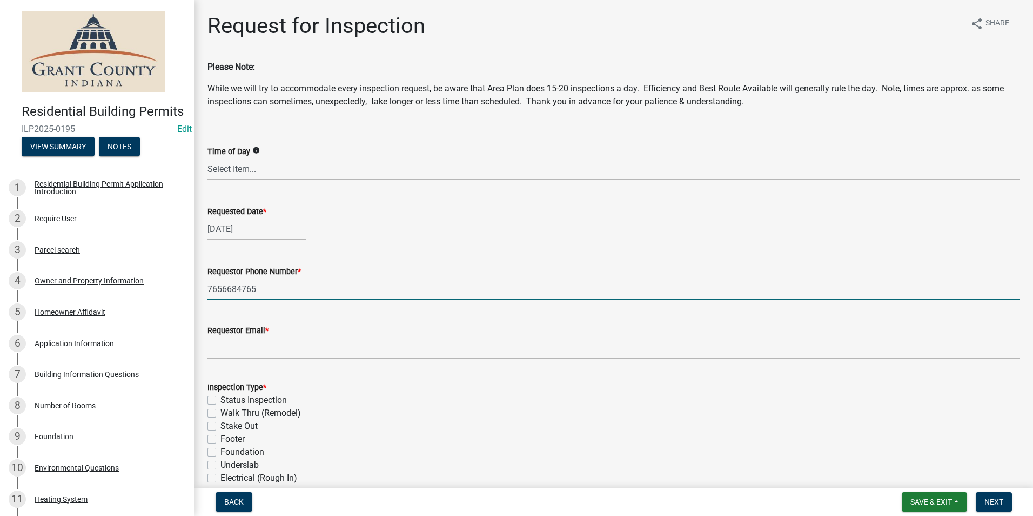
type input "[EMAIL_ADDRESS][DOMAIN_NAME]"
type textarea "n/a"
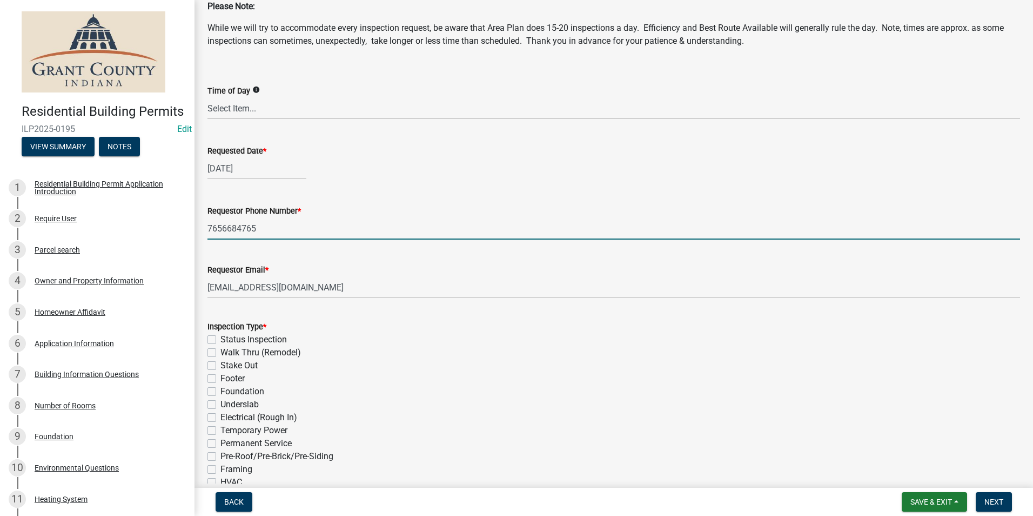
scroll to position [216, 0]
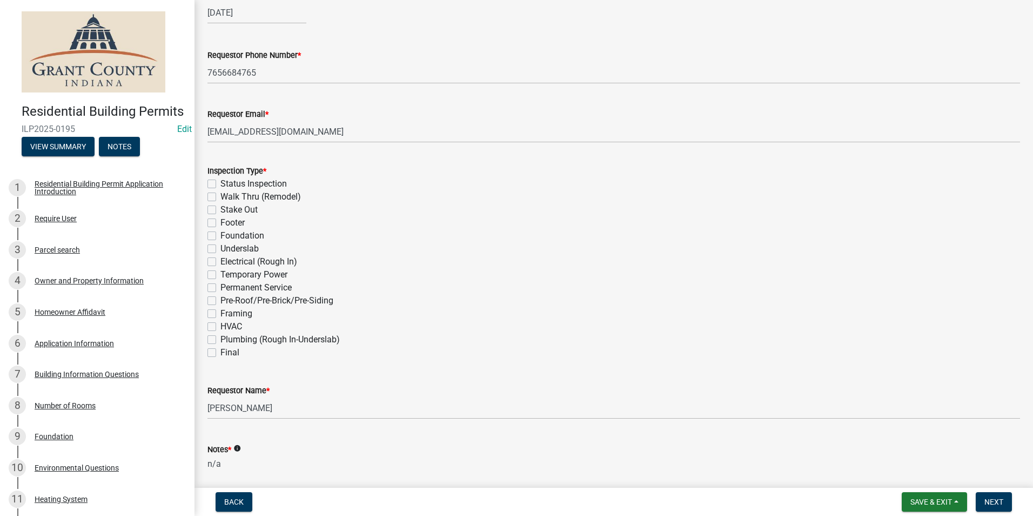
click at [220, 262] on label "Electrical (Rough In)" at bounding box center [258, 261] width 77 height 13
click at [220, 262] on input "Electrical (Rough In)" at bounding box center [223, 258] width 7 height 7
checkbox input "true"
checkbox input "false"
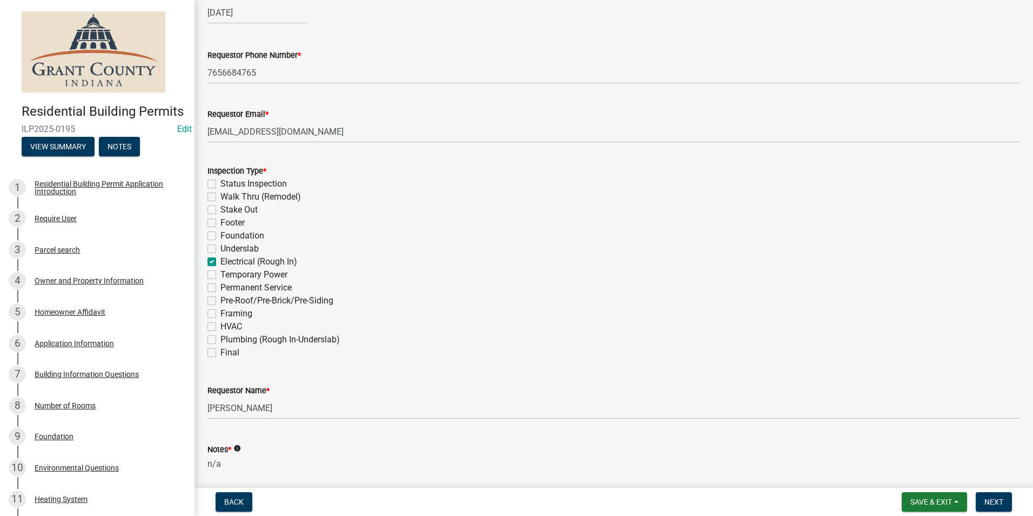
checkbox input "false"
checkbox input "true"
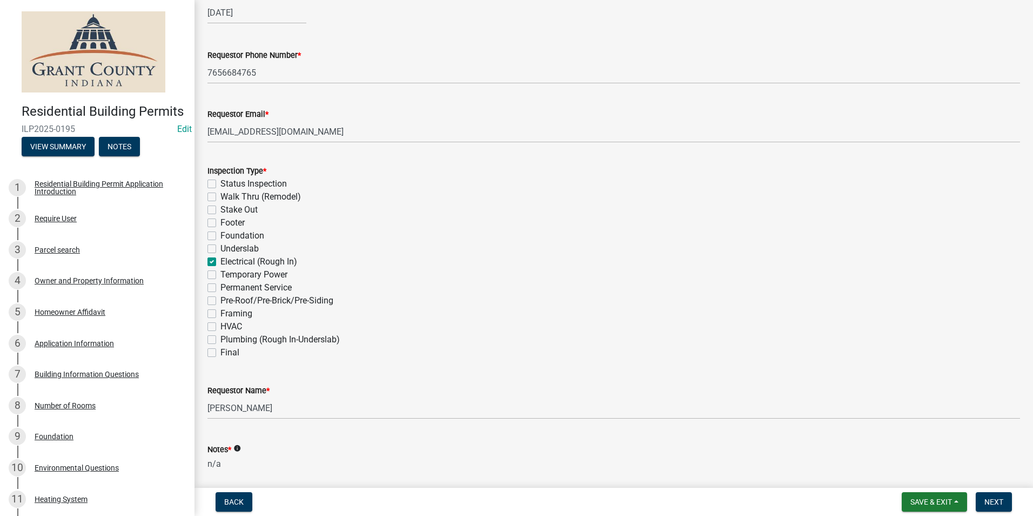
checkbox input "false"
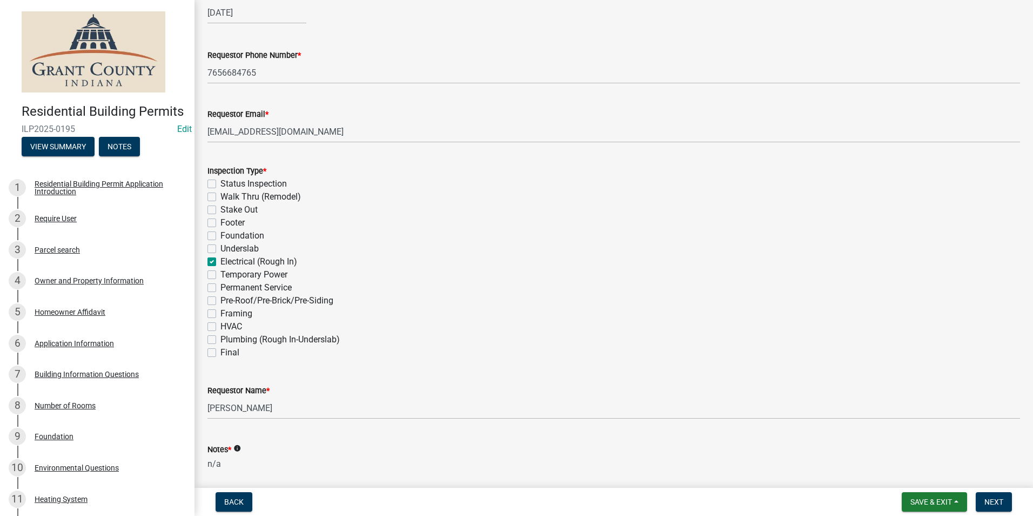
checkbox input "false"
click at [992, 500] on span "Next" at bounding box center [994, 501] width 19 height 9
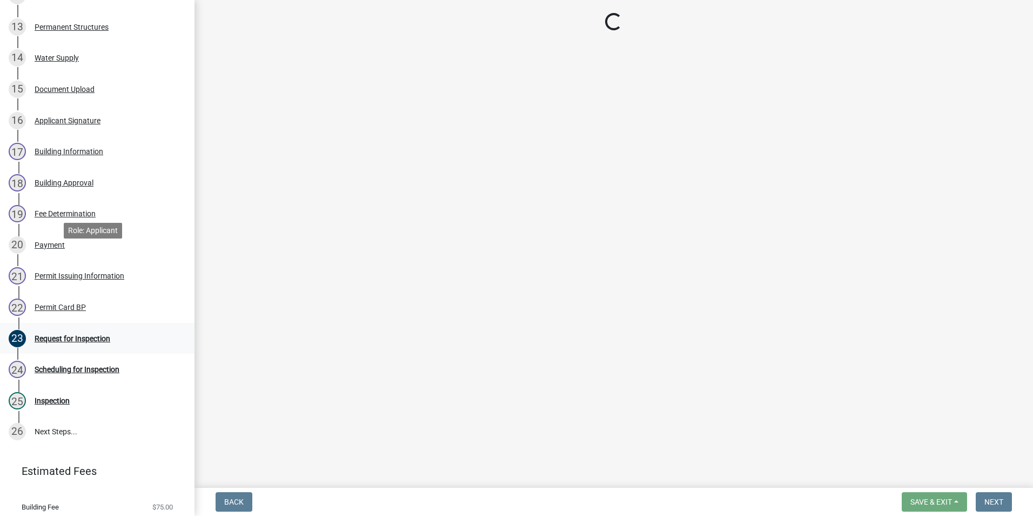
scroll to position [581, 0]
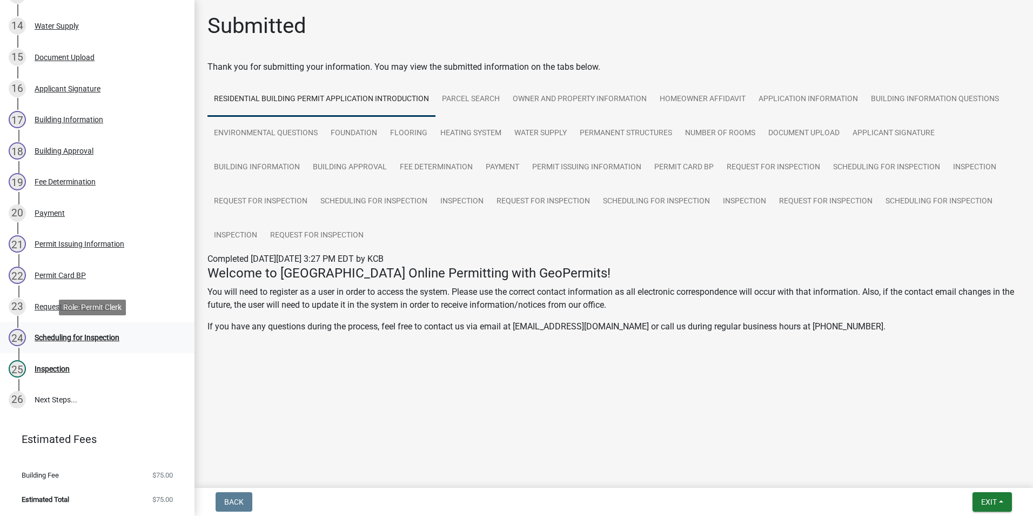
click at [69, 337] on div "Scheduling for Inspection" at bounding box center [77, 337] width 85 height 8
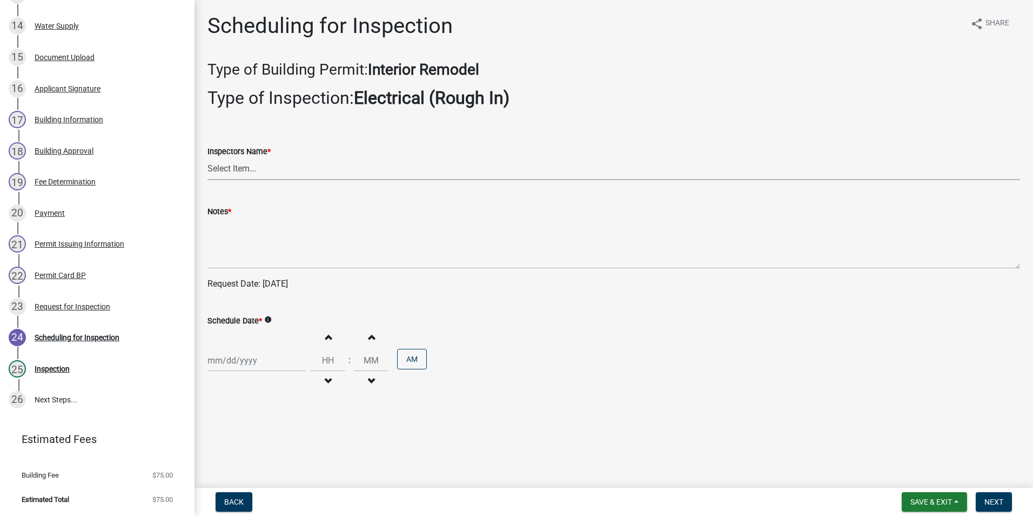
click at [236, 170] on select "Select Item... rberryhill ([PERSON_NAME]) [PERSON_NAME] ([PERSON_NAME]) BBenefi…" at bounding box center [614, 169] width 813 height 22
select select "d7f9a44a-d2ea-4d3c-83b3-1aa71c950bd5"
click at [208, 158] on select "Select Item... rberryhill ([PERSON_NAME]) [PERSON_NAME] ([PERSON_NAME]) BBenefi…" at bounding box center [614, 169] width 813 height 22
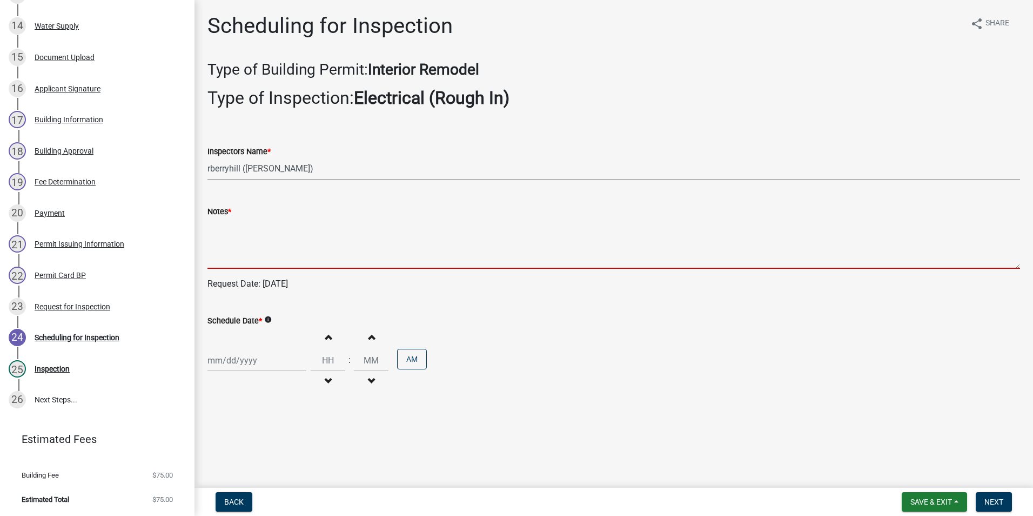
click at [226, 243] on textarea "Notes *" at bounding box center [614, 243] width 813 height 51
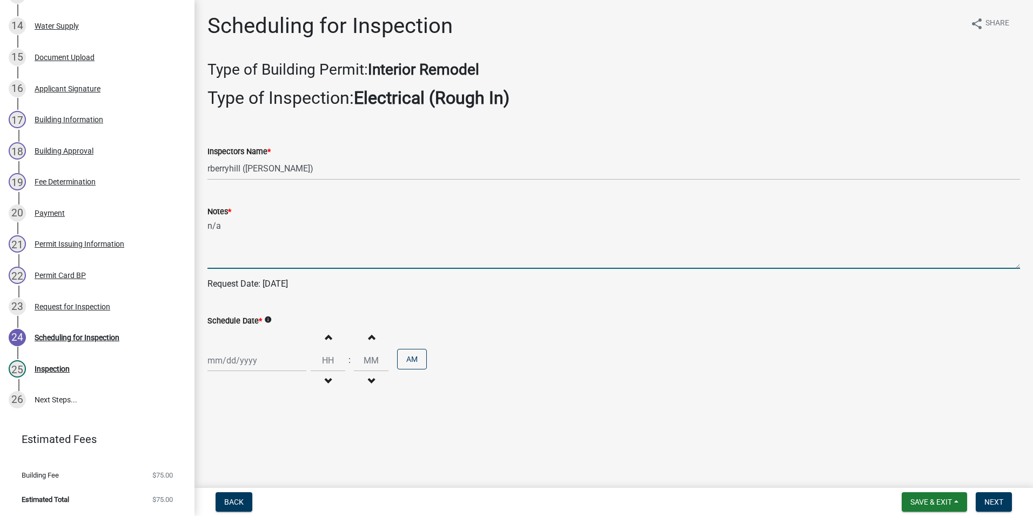
type textarea "n/a"
select select "8"
select select "2025"
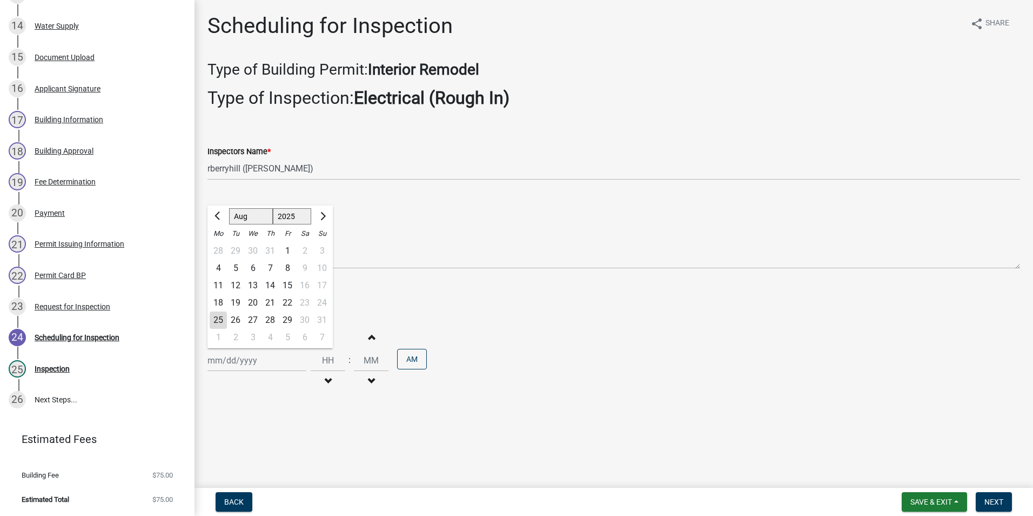
click at [246, 362] on div "Jan Feb Mar Apr May Jun Jul Aug Sep Oct Nov Dec 1525 1526 1527 1528 1529 1530 1…" at bounding box center [257, 360] width 99 height 22
click at [217, 320] on div "25" at bounding box center [218, 319] width 17 height 17
type input "[DATE]"
click at [993, 503] on span "Next" at bounding box center [994, 501] width 19 height 9
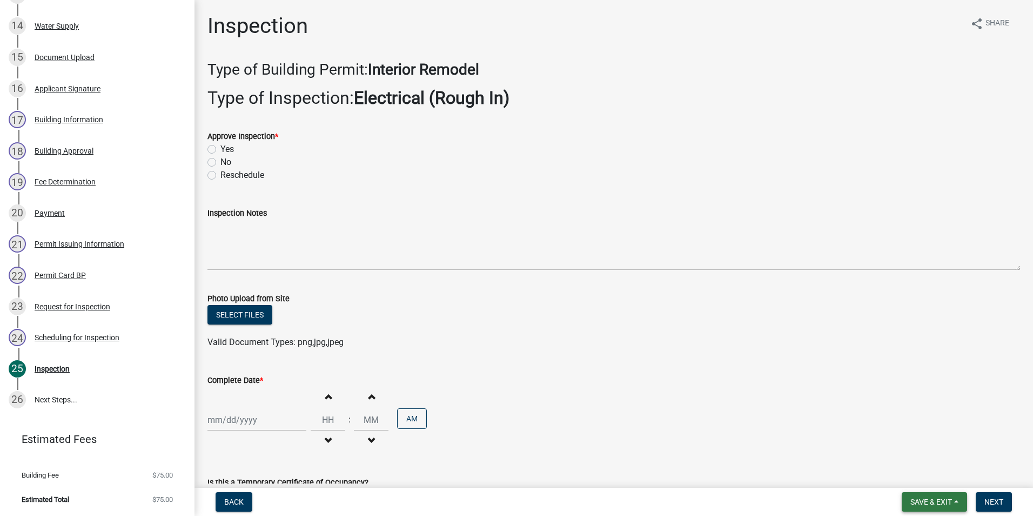
drag, startPoint x: 939, startPoint y: 507, endPoint x: 939, endPoint y: 502, distance: 5.4
click at [939, 505] on button "Save & Exit" at bounding box center [934, 501] width 65 height 19
click at [919, 474] on button "Save & Exit" at bounding box center [924, 473] width 86 height 26
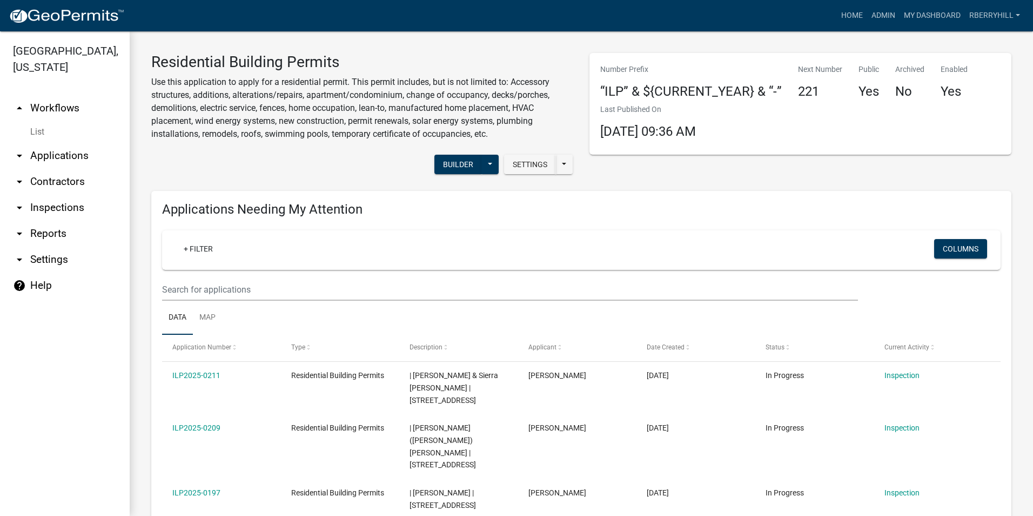
click at [61, 195] on link "arrow_drop_down Inspections" at bounding box center [65, 208] width 130 height 26
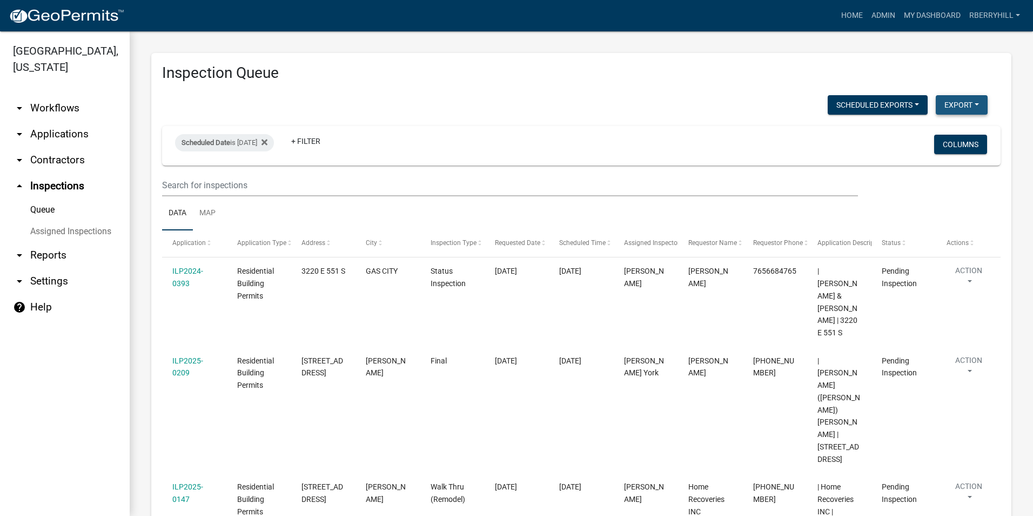
click at [953, 105] on button "Export" at bounding box center [962, 104] width 52 height 19
click at [912, 131] on button "Excel Format (.xlsx)" at bounding box center [937, 133] width 101 height 26
